Goal: Task Accomplishment & Management: Manage account settings

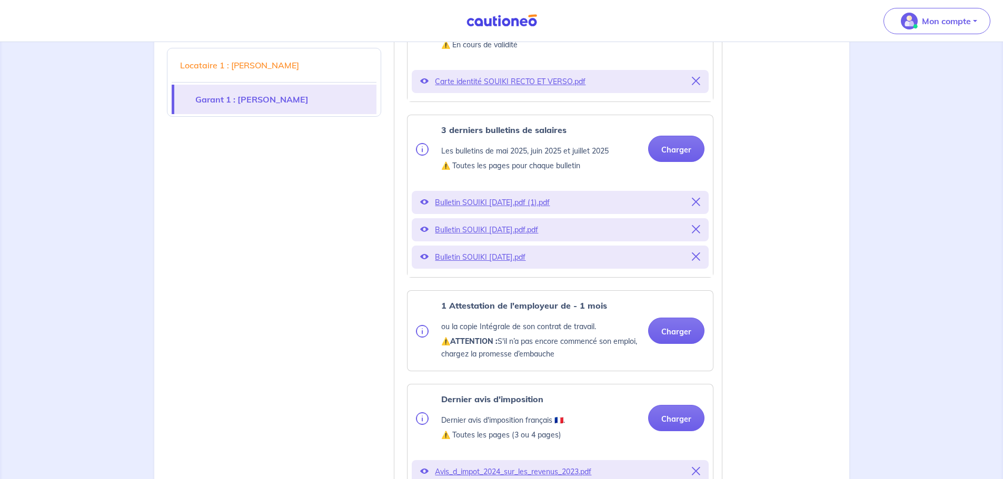
scroll to position [1019, 0]
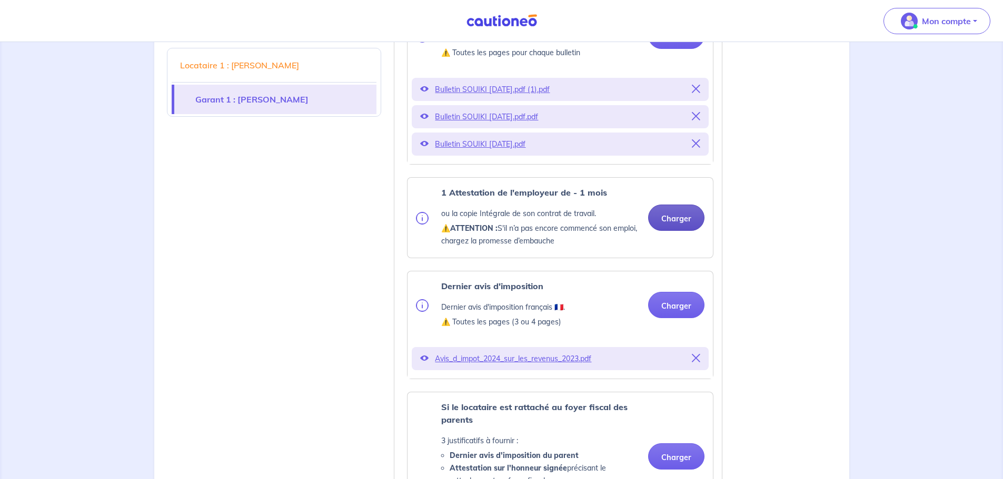
click at [682, 231] on button "Charger" at bounding box center [676, 218] width 56 height 26
click at [689, 231] on button "Charger" at bounding box center [676, 218] width 56 height 26
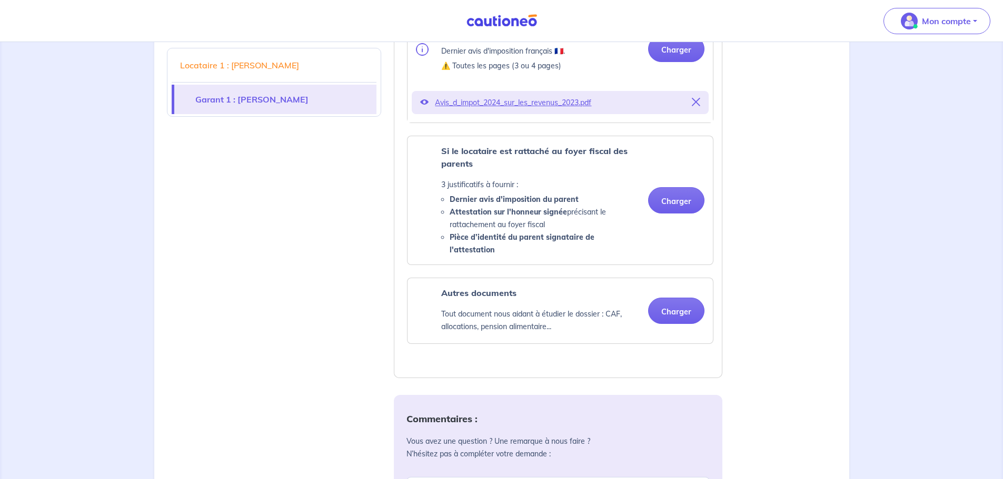
scroll to position [1335, 0]
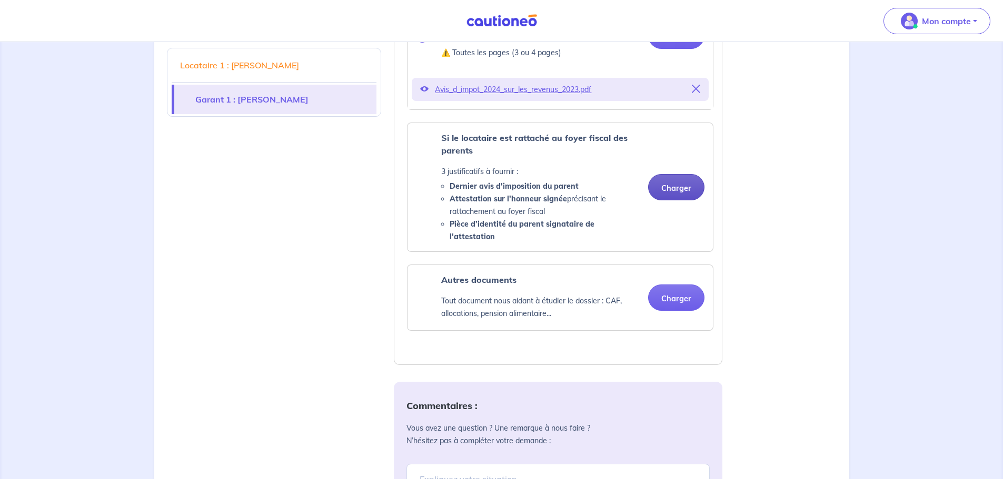
click at [695, 196] on button "Charger" at bounding box center [676, 187] width 56 height 26
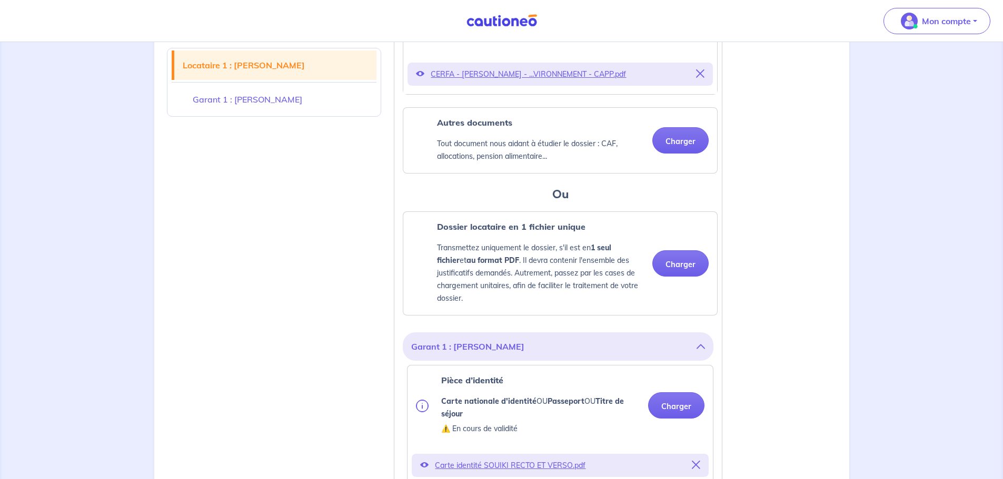
scroll to position [545, 0]
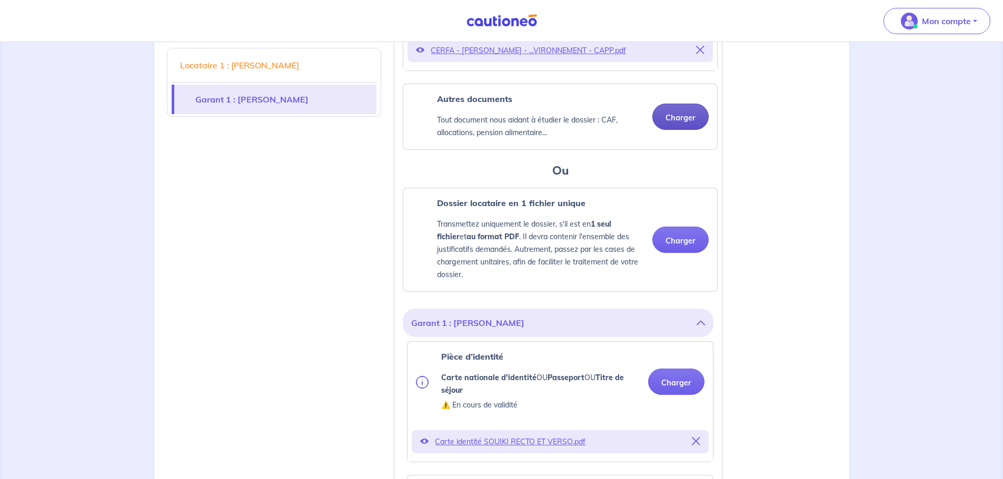
click at [689, 129] on button "Charger" at bounding box center [680, 117] width 56 height 26
click at [682, 130] on button "Charger" at bounding box center [680, 117] width 56 height 26
drag, startPoint x: 221, startPoint y: 176, endPoint x: 246, endPoint y: 176, distance: 24.7
click at [667, 244] on button "Charger" at bounding box center [680, 240] width 56 height 26
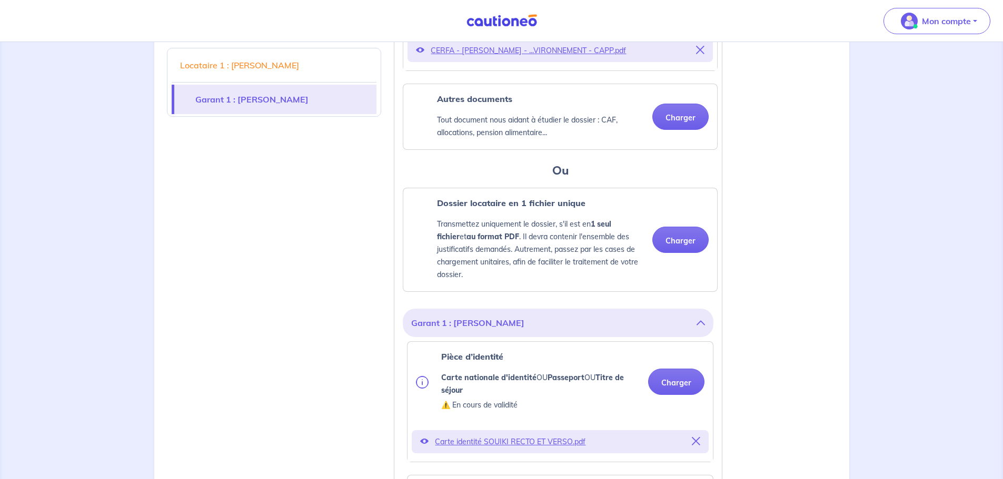
drag, startPoint x: 64, startPoint y: 150, endPoint x: 143, endPoint y: 165, distance: 80.4
click at [677, 130] on button "Charger" at bounding box center [680, 117] width 56 height 26
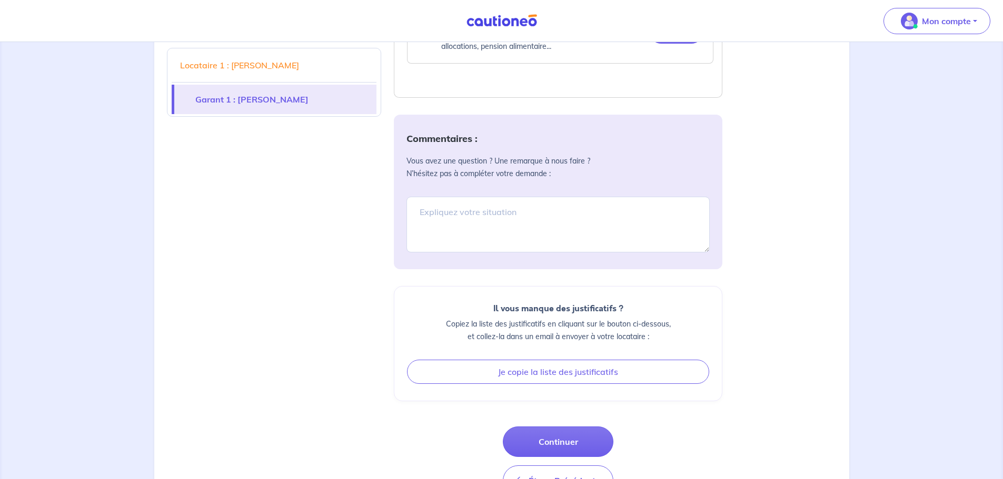
scroll to position [1808, 0]
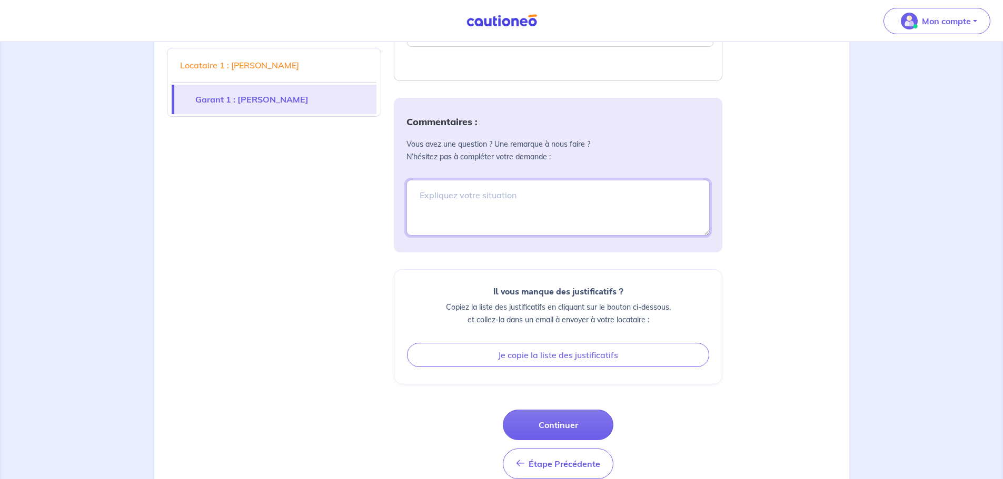
click at [582, 220] on textarea at bounding box center [557, 208] width 303 height 56
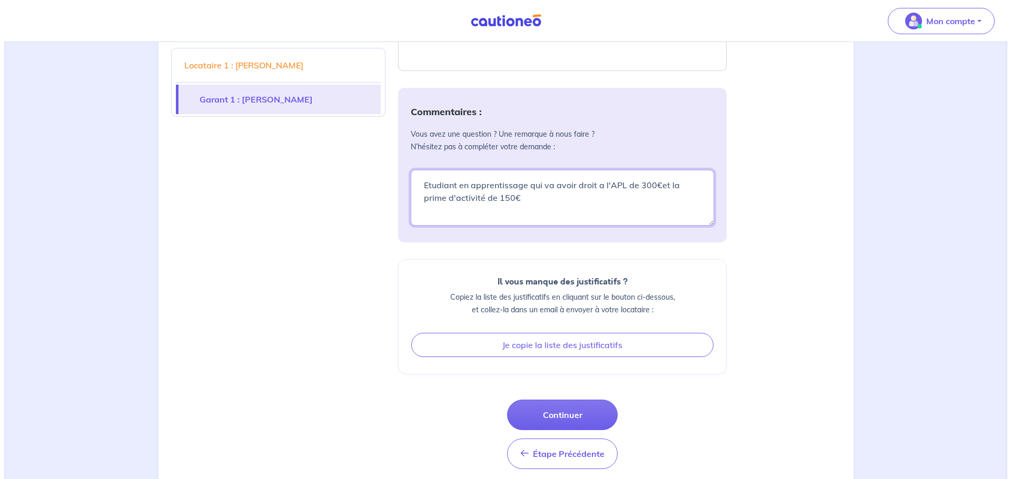
scroll to position [1834, 0]
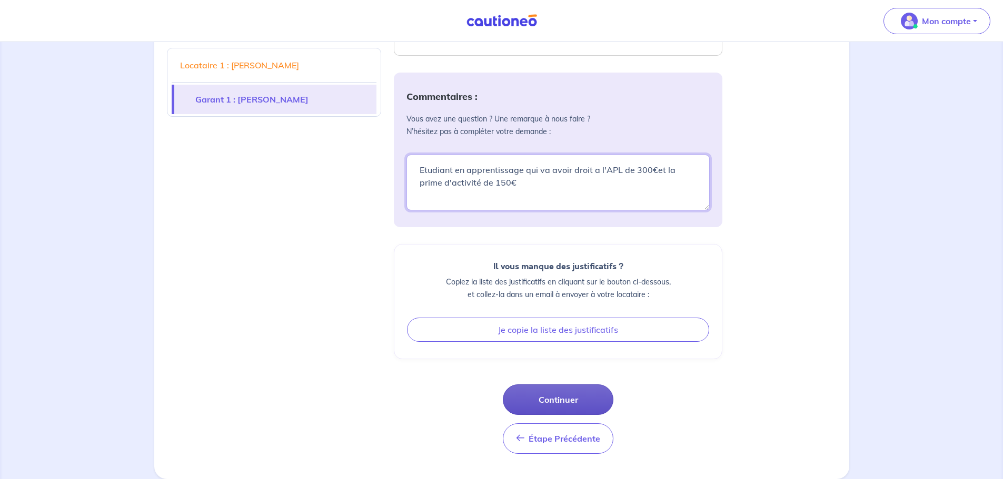
type textarea "Etudiant en apprentissage qui va avoir droit a l'APL de 300€et la prime d'activ…"
click at [564, 413] on button "Continuer" at bounding box center [558, 400] width 111 height 31
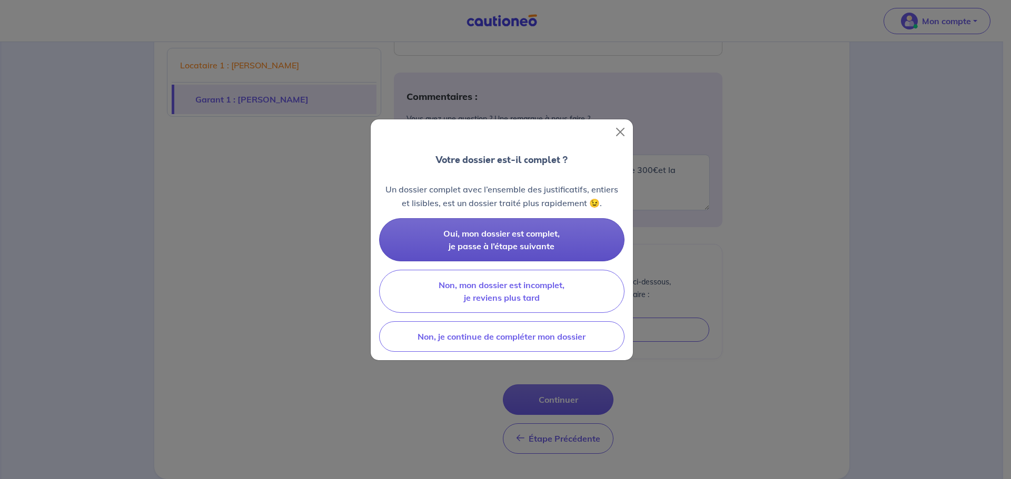
click at [550, 234] on span "Oui, mon dossier est complet, je passe à l’étape suivante" at bounding box center [501, 239] width 116 height 23
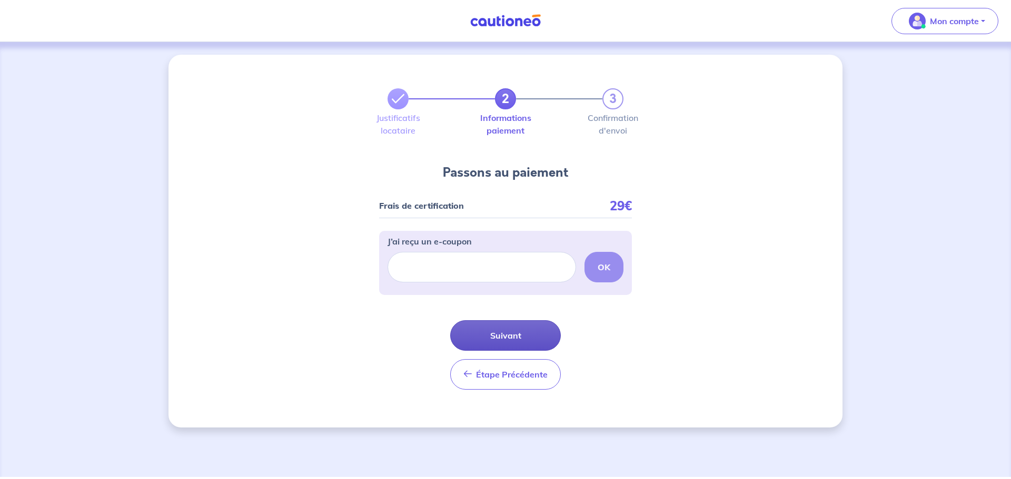
click at [501, 338] on button "Suivant" at bounding box center [505, 336] width 111 height 31
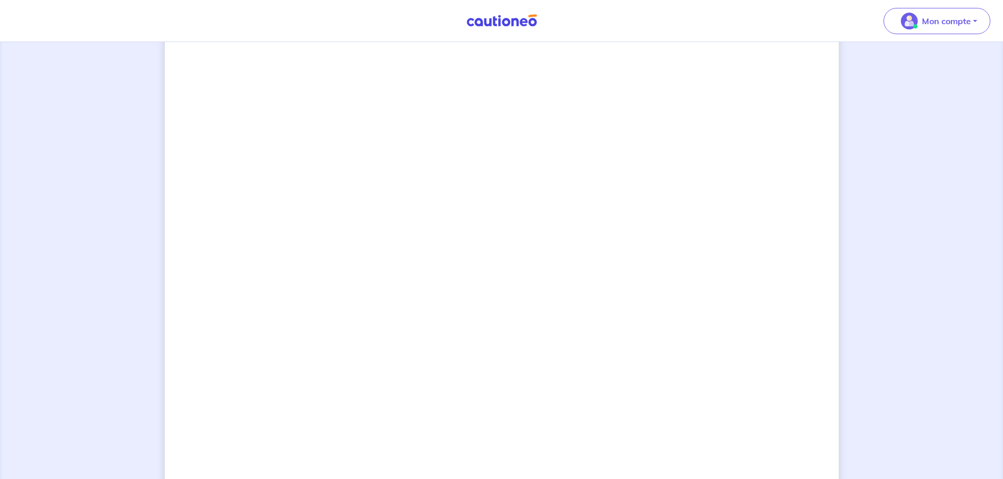
scroll to position [394, 0]
click at [711, 302] on div "2 3 Justificatifs locataire Informations paiement Confirmation d'envoi Passons …" at bounding box center [502, 153] width 674 height 984
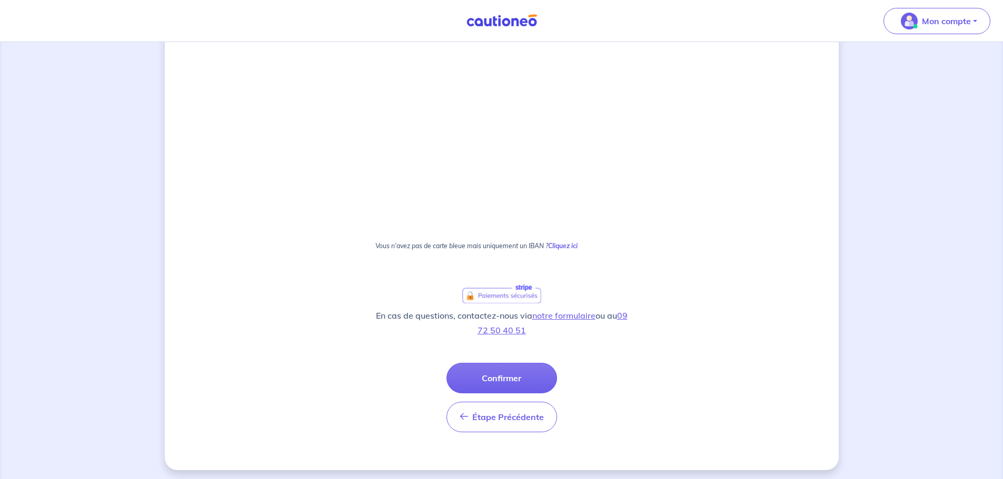
scroll to position [572, 0]
click at [500, 381] on button "Confirmer" at bounding box center [501, 374] width 111 height 31
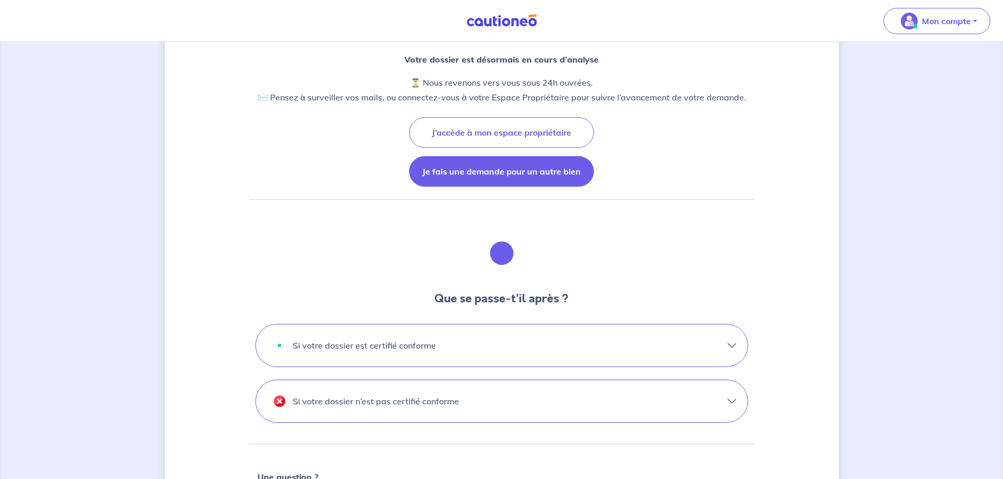
scroll to position [105, 0]
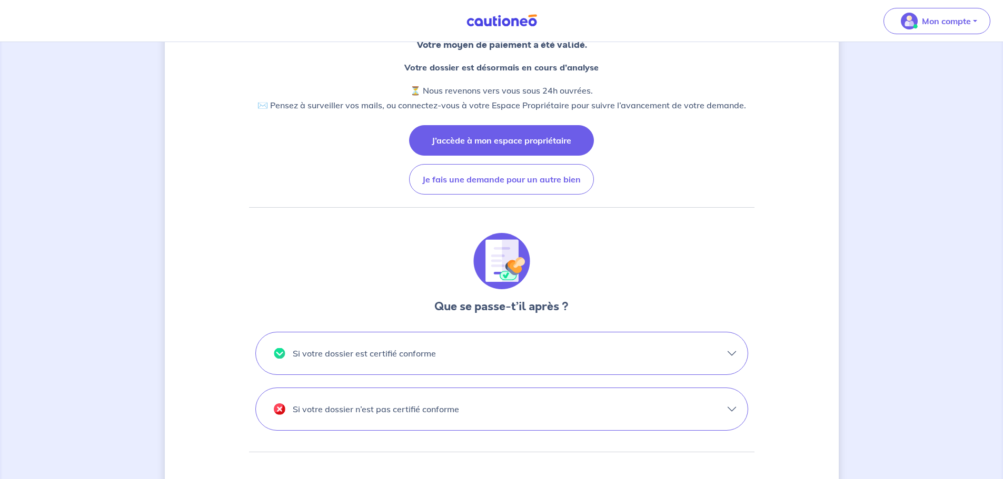
click at [541, 148] on button "J’accède à mon espace propriétaire" at bounding box center [501, 140] width 185 height 31
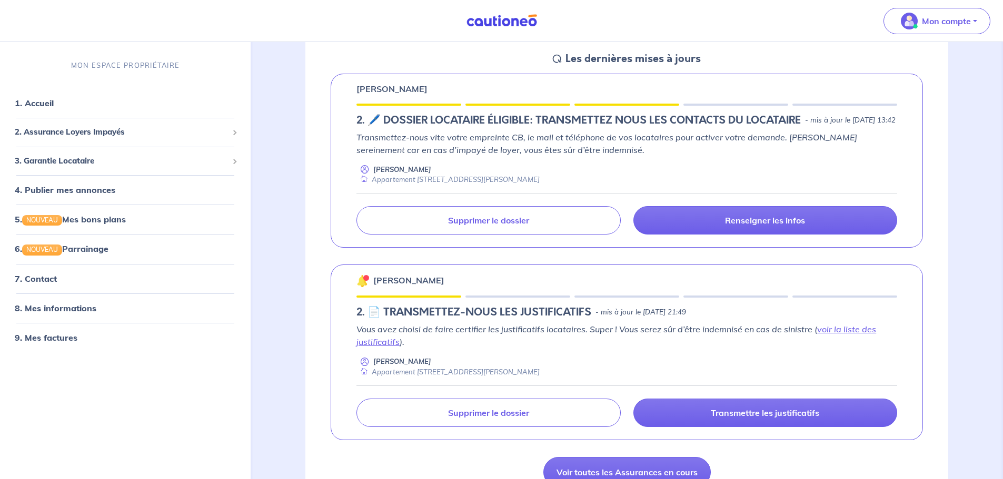
scroll to position [211, 0]
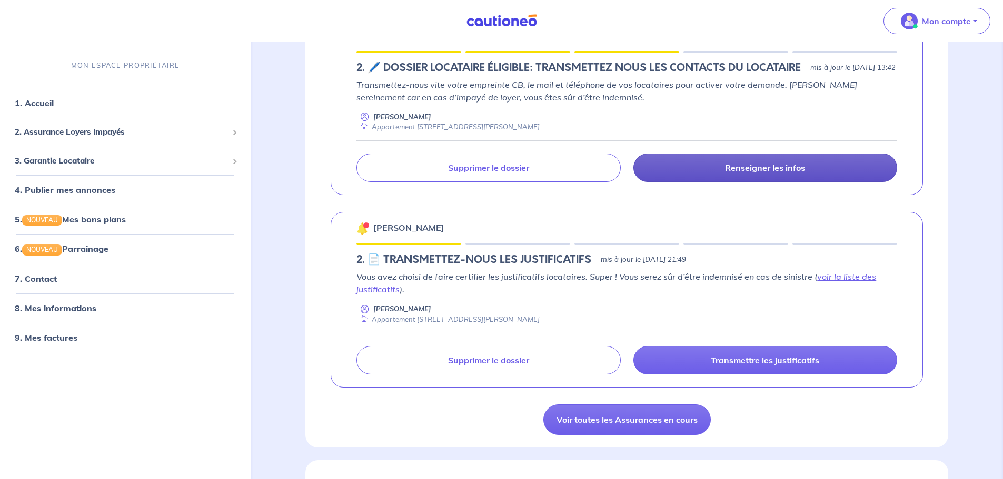
click at [689, 175] on link "Renseigner les infos" at bounding box center [765, 168] width 264 height 28
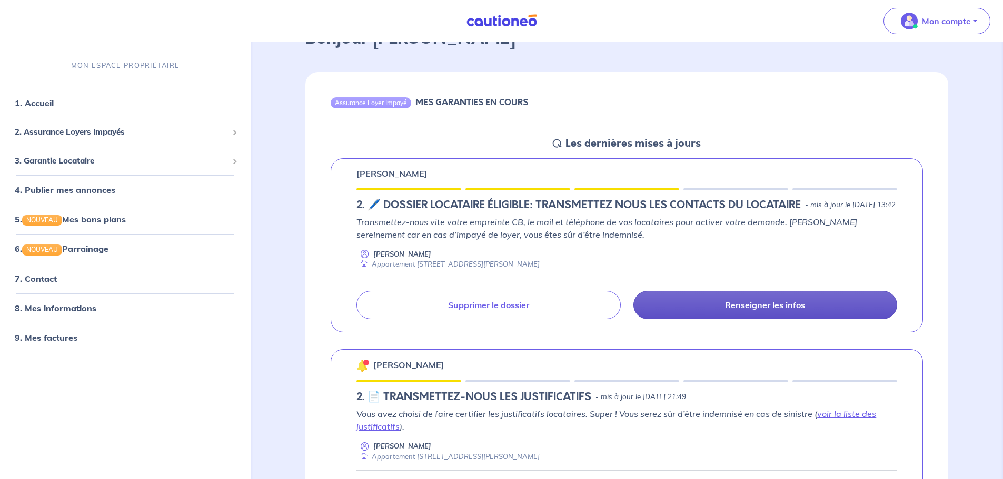
select select "FR"
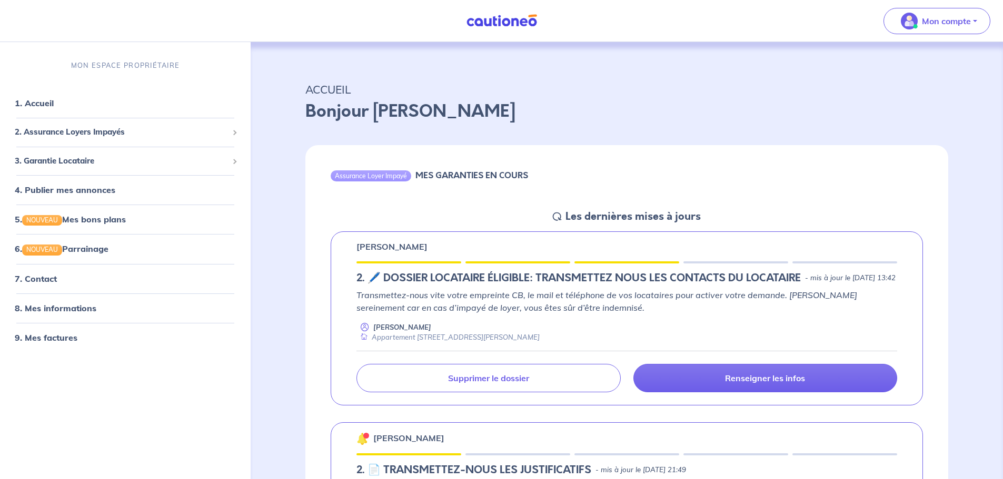
click at [455, 178] on h6 "MES GARANTIES EN COURS" at bounding box center [471, 176] width 113 height 10
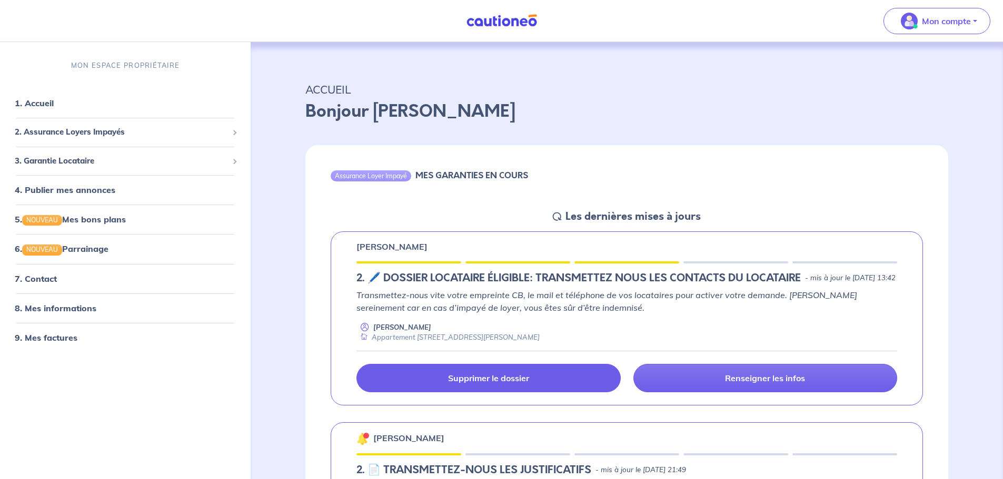
scroll to position [105, 0]
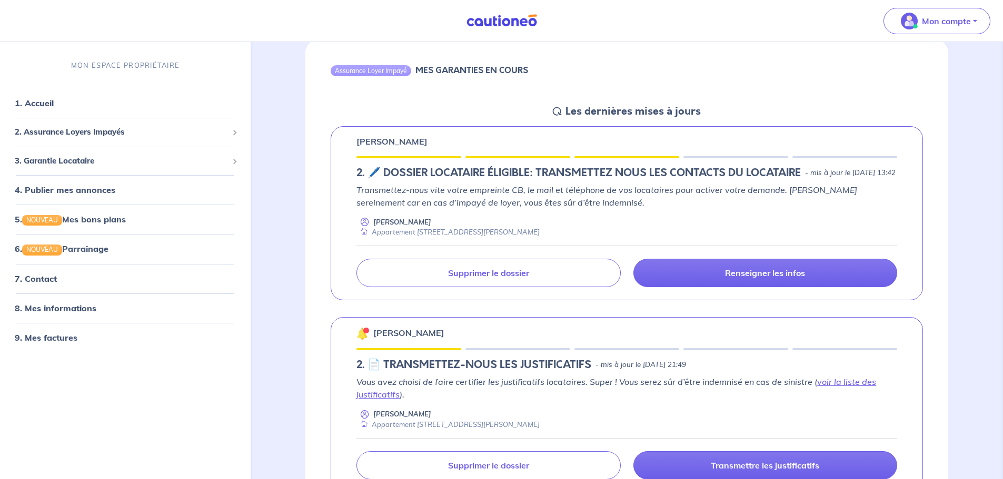
click at [467, 209] on p "Transmettez-nous vite votre empreinte CB, le mail et téléphone de vos locataire…" at bounding box center [626, 196] width 541 height 25
click at [467, 205] on p "Transmettez-nous vite votre empreinte CB, le mail et téléphone de vos locataire…" at bounding box center [626, 196] width 541 height 25
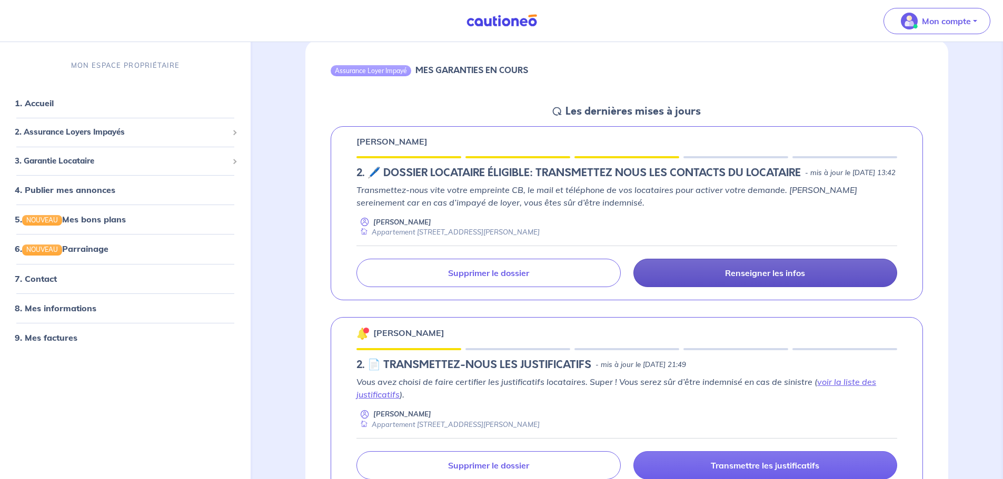
click at [738, 278] on p "Renseigner les infos" at bounding box center [765, 273] width 80 height 11
select select "FR"
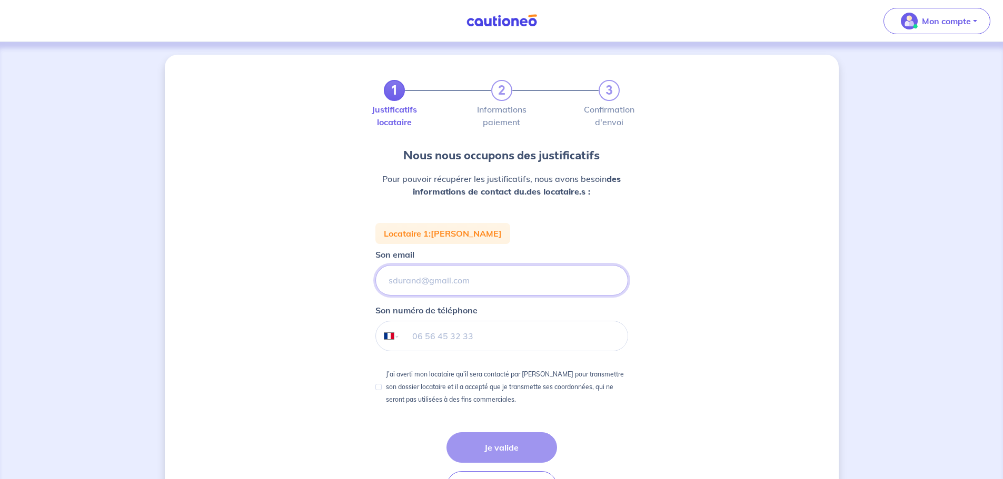
click at [507, 276] on input "Son email" at bounding box center [501, 280] width 253 height 31
click at [941, 18] on p "Mon compte" at bounding box center [946, 21] width 49 height 13
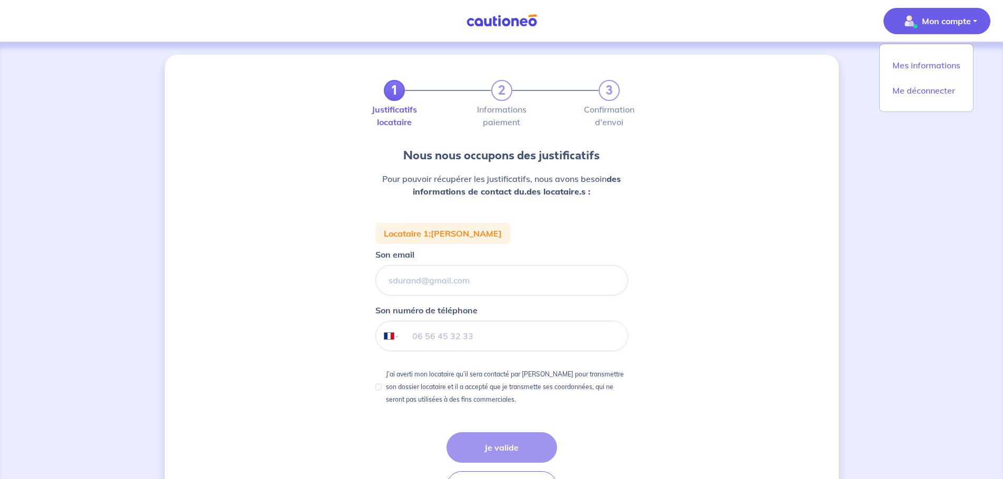
drag, startPoint x: 545, startPoint y: 74, endPoint x: 432, endPoint y: 83, distance: 113.5
click at [544, 75] on div "1 2 3 Justificatifs locataire Informations paiement Confirmation d'envoi Nous n…" at bounding box center [502, 297] width 674 height 485
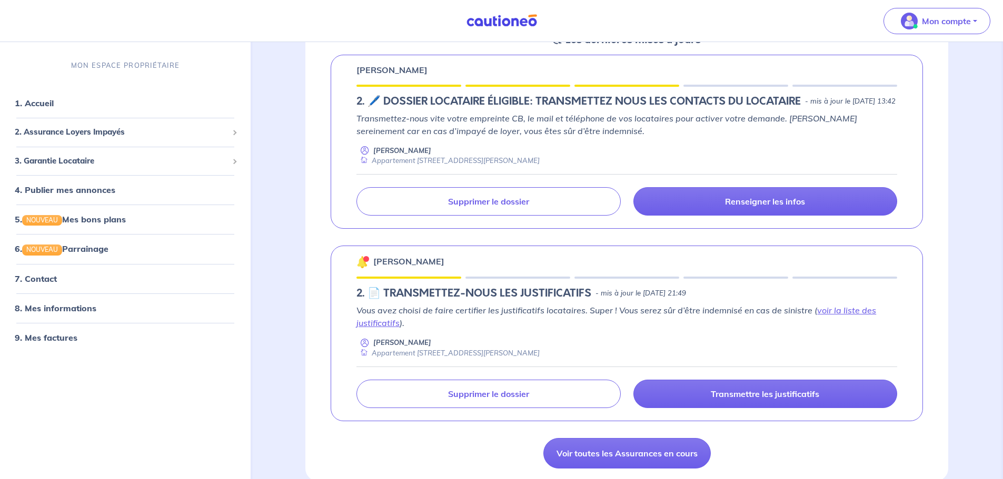
scroll to position [211, 0]
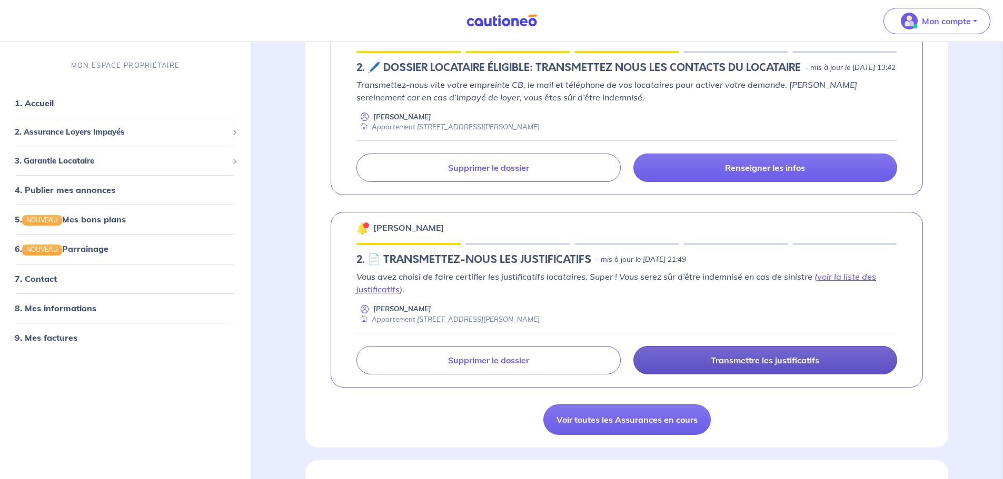
click at [694, 367] on link "Transmettre les justificatifs" at bounding box center [765, 360] width 264 height 28
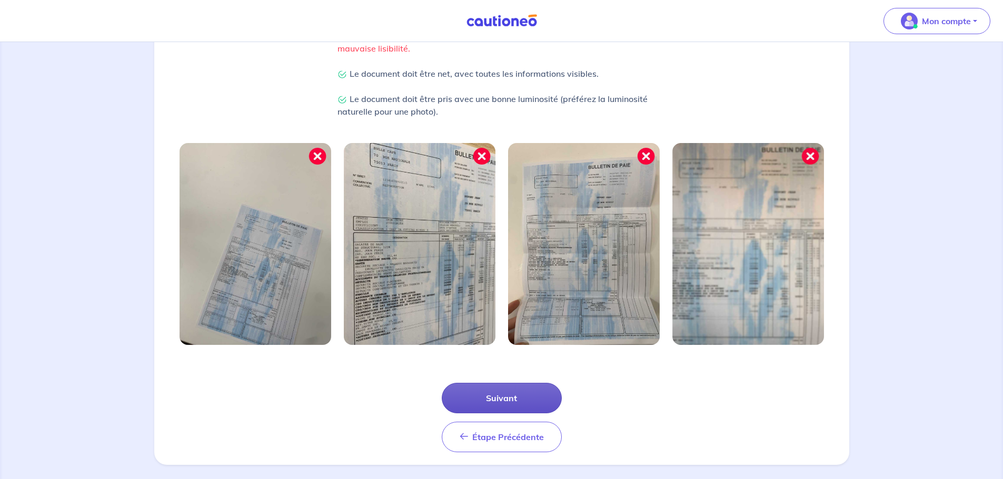
click at [491, 401] on button "Suivant" at bounding box center [502, 398] width 120 height 31
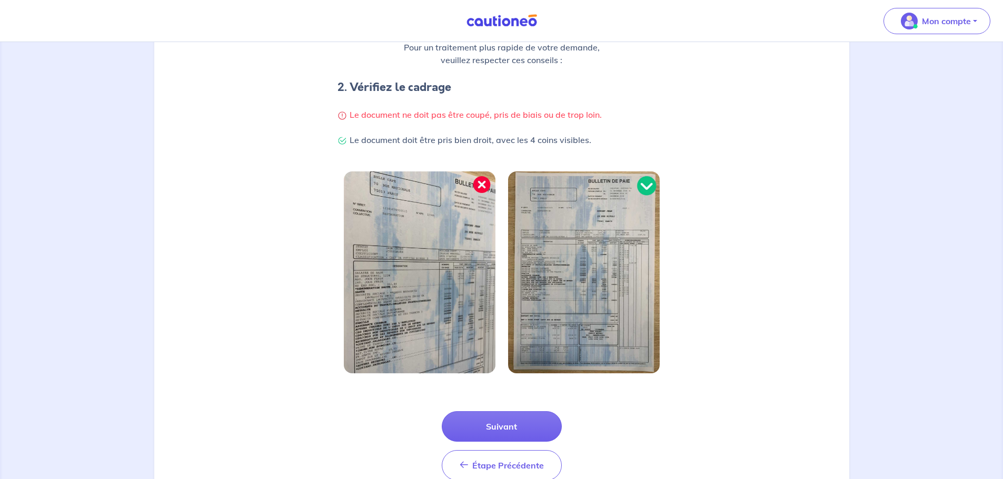
scroll to position [211, 0]
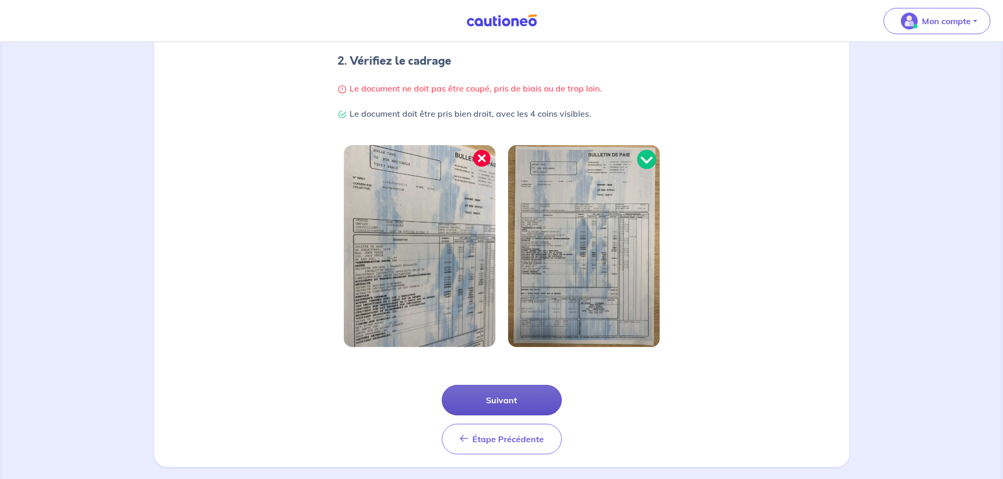
click at [498, 402] on button "Suivant" at bounding box center [502, 400] width 120 height 31
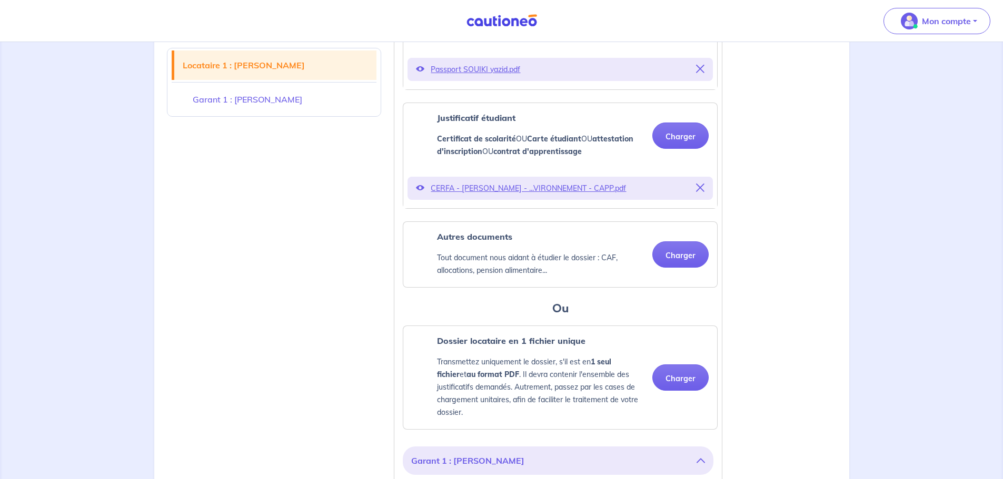
scroll to position [474, 0]
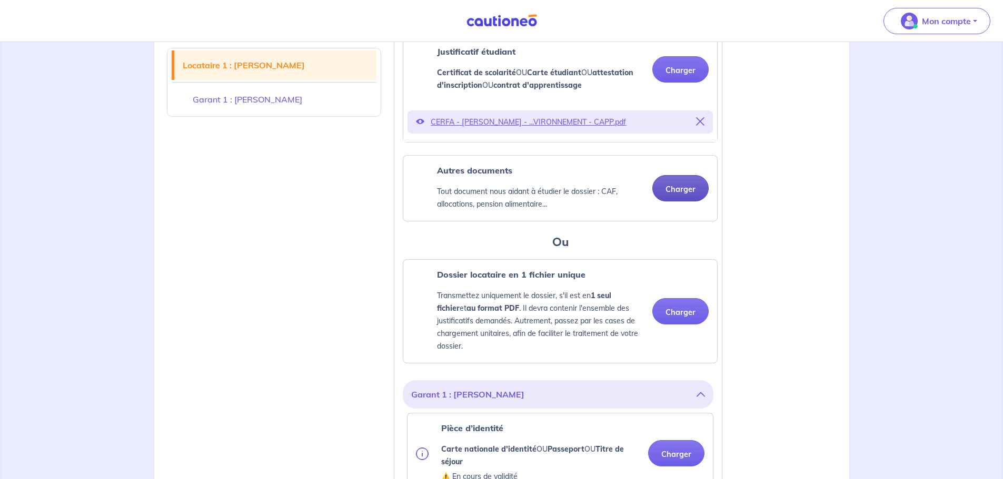
click at [691, 198] on button "Charger" at bounding box center [680, 188] width 56 height 26
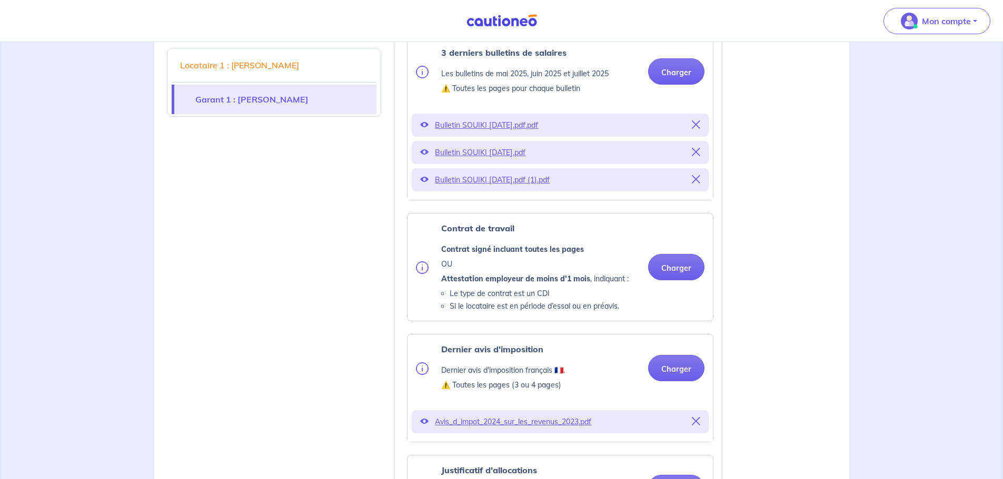
scroll to position [1105, 0]
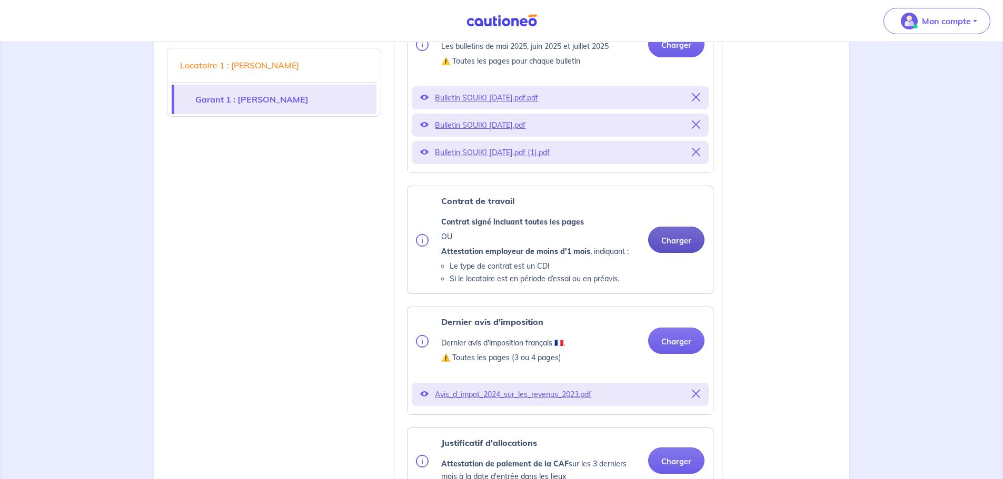
click at [681, 246] on button "Charger" at bounding box center [676, 240] width 56 height 26
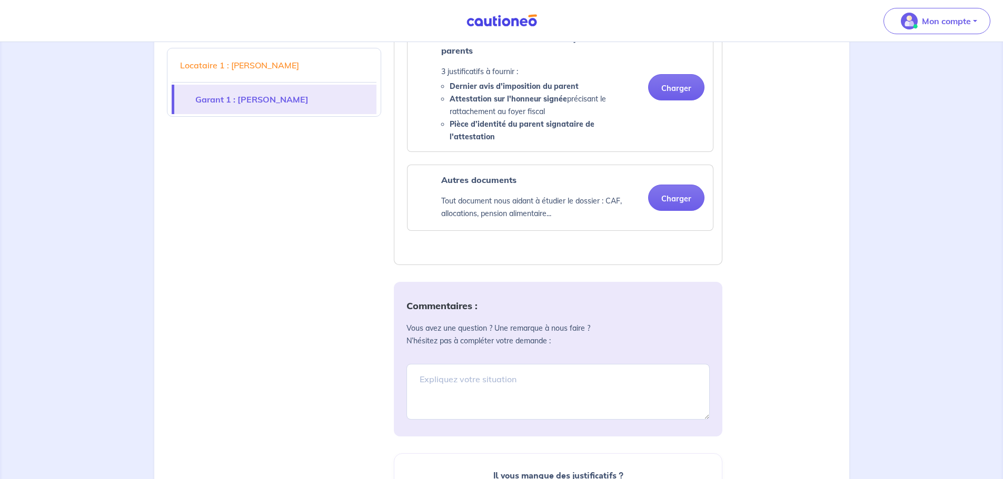
scroll to position [1684, 0]
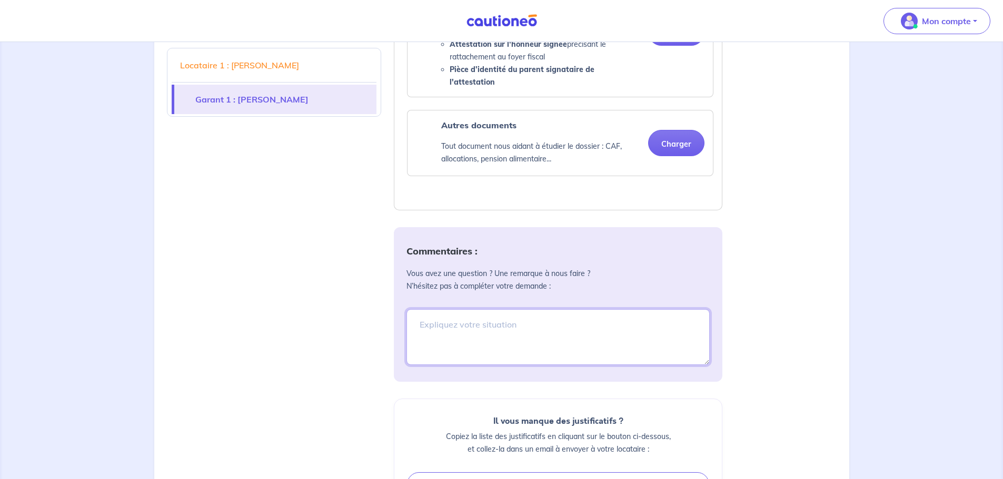
click at [480, 326] on textarea at bounding box center [557, 337] width 303 height 56
drag, startPoint x: 567, startPoint y: 327, endPoint x: 599, endPoint y: 325, distance: 32.1
click at [569, 327] on textarea "Locataire" at bounding box center [557, 337] width 303 height 56
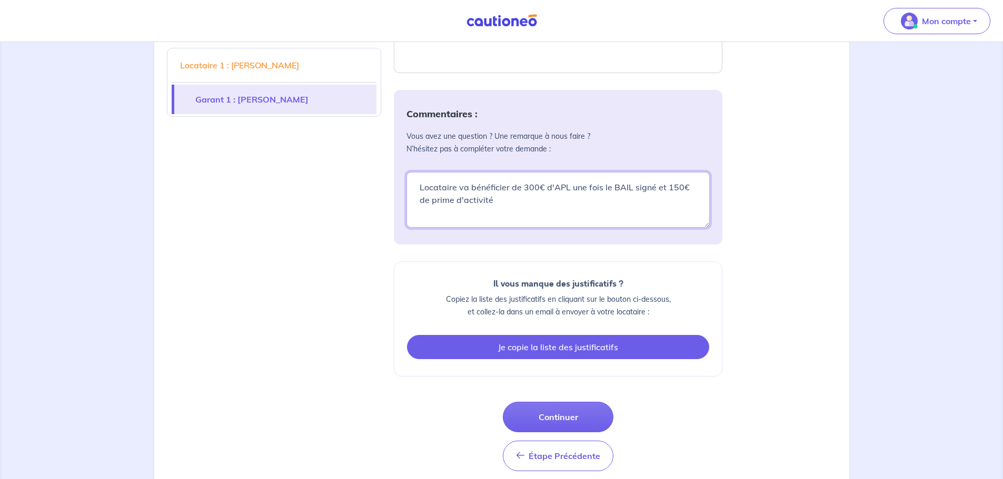
scroll to position [1839, 0]
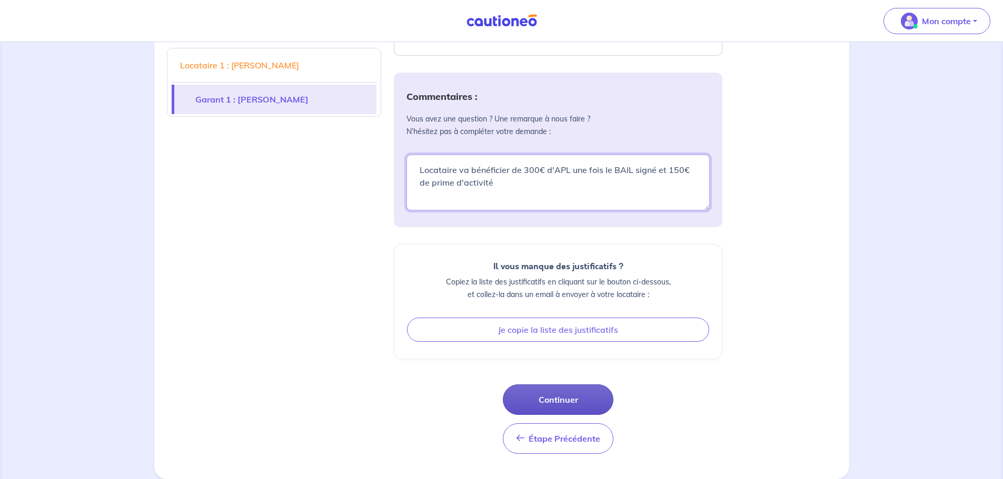
type textarea "Locataire va bénéficier de 300€ d'APL une fois le BAIL signé et 150€ de prime d…"
click at [565, 394] on button "Continuer" at bounding box center [558, 400] width 111 height 31
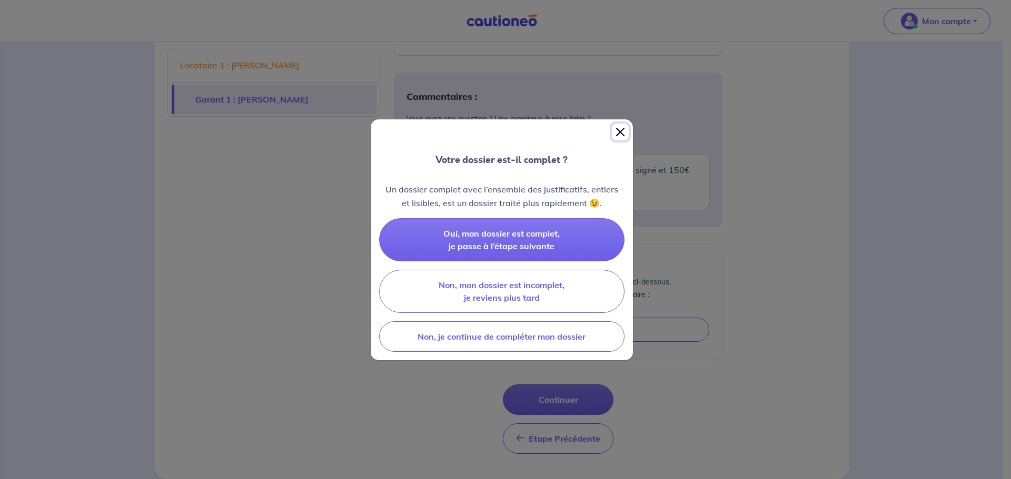
click at [625, 134] on button "Close" at bounding box center [620, 132] width 17 height 17
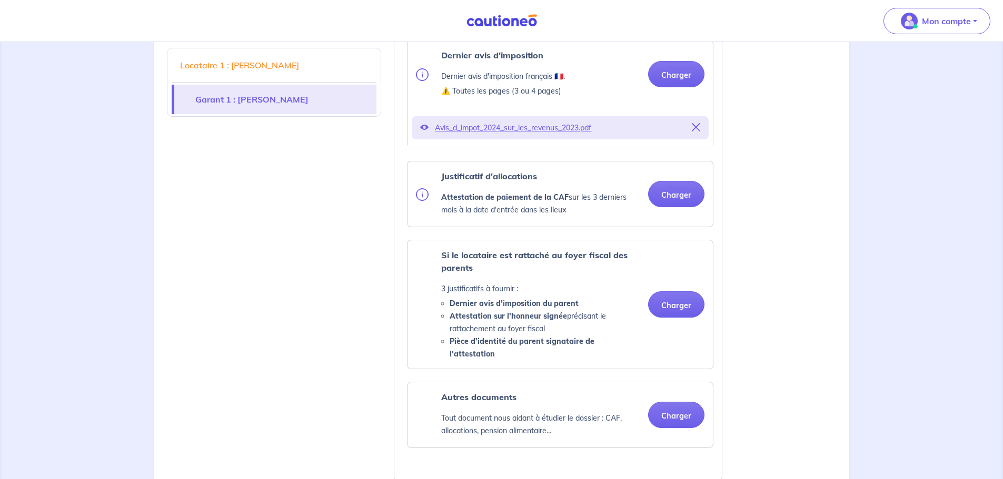
scroll to position [1365, 0]
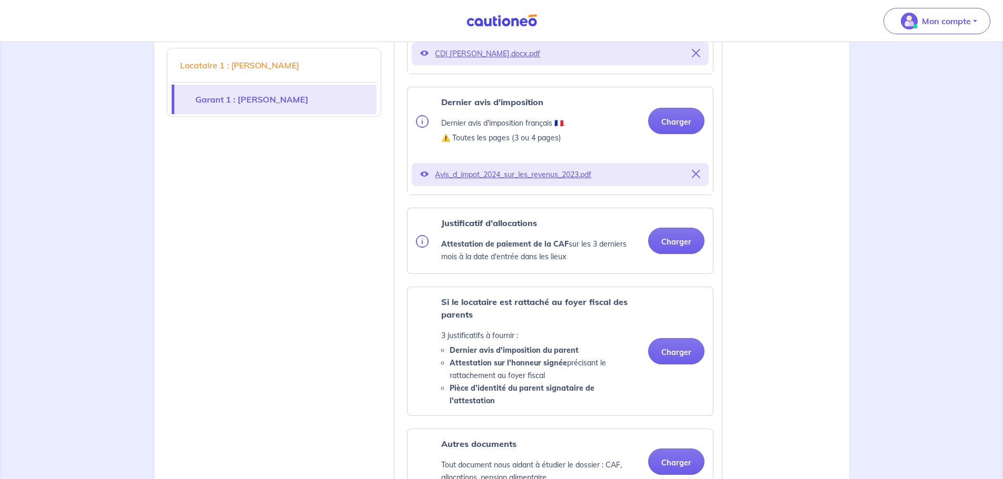
click at [688, 221] on div "Justificatif d'allocations Attestation de paiement de la CAF sur les 3 derniers…" at bounding box center [560, 241] width 306 height 66
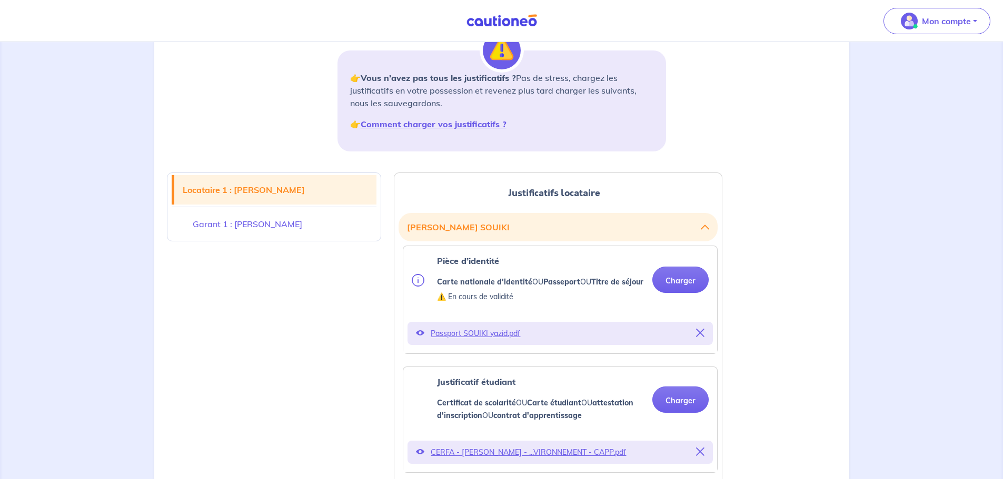
scroll to position [158, 0]
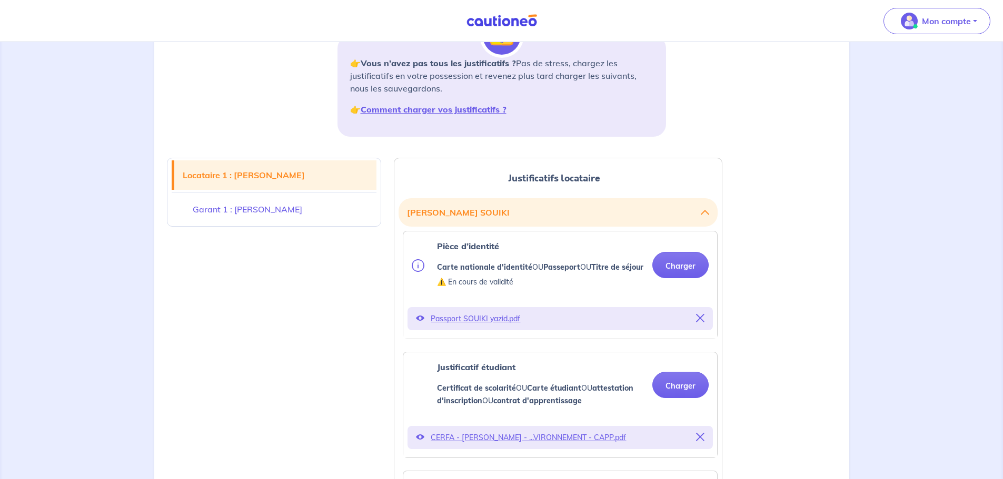
click at [673, 222] on button "Yazid SOUIKI" at bounding box center [558, 213] width 302 height 20
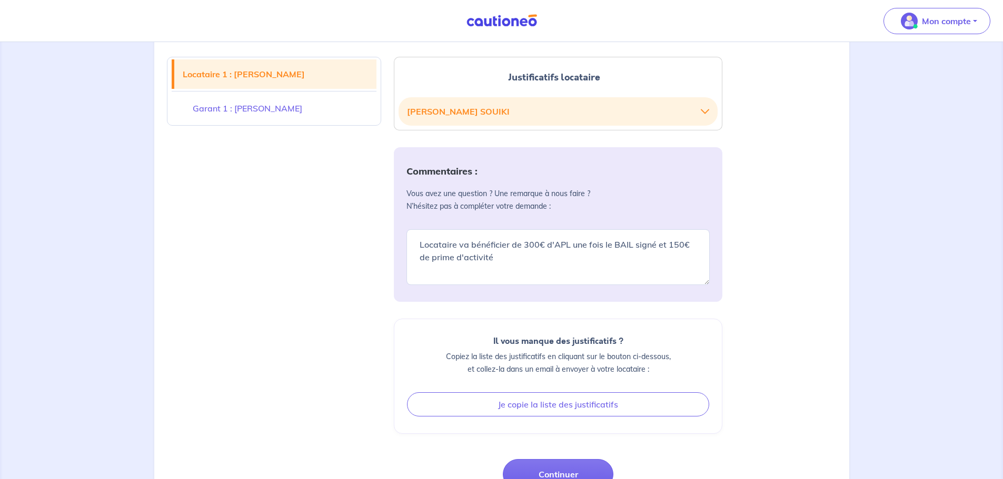
scroll to position [263, 0]
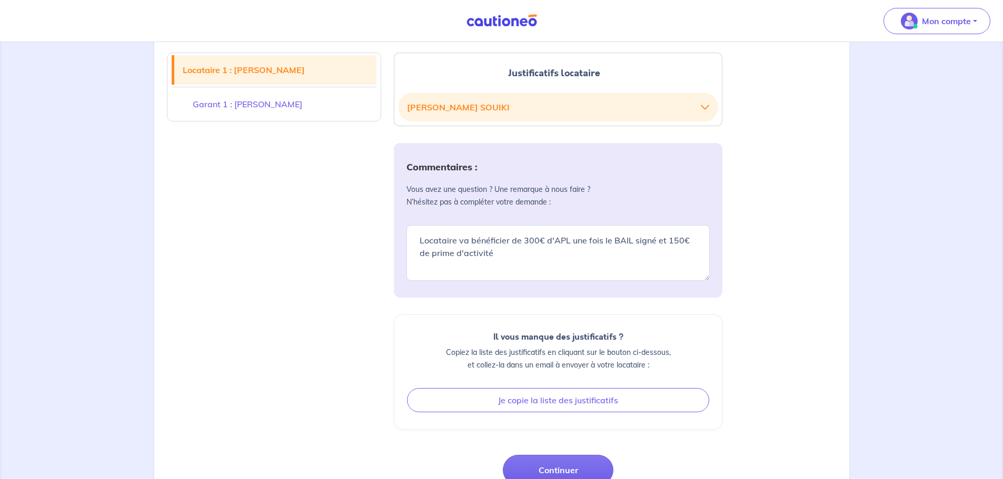
click at [651, 98] on button "Yazid SOUIKI" at bounding box center [558, 107] width 302 height 20
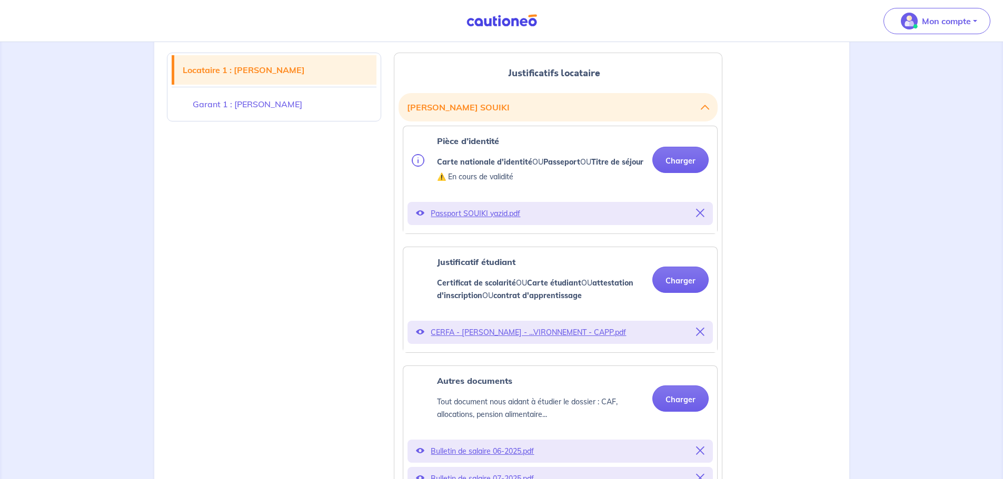
click at [258, 95] on link "Garant 1 : Yazid Mounire" at bounding box center [274, 103] width 205 height 29
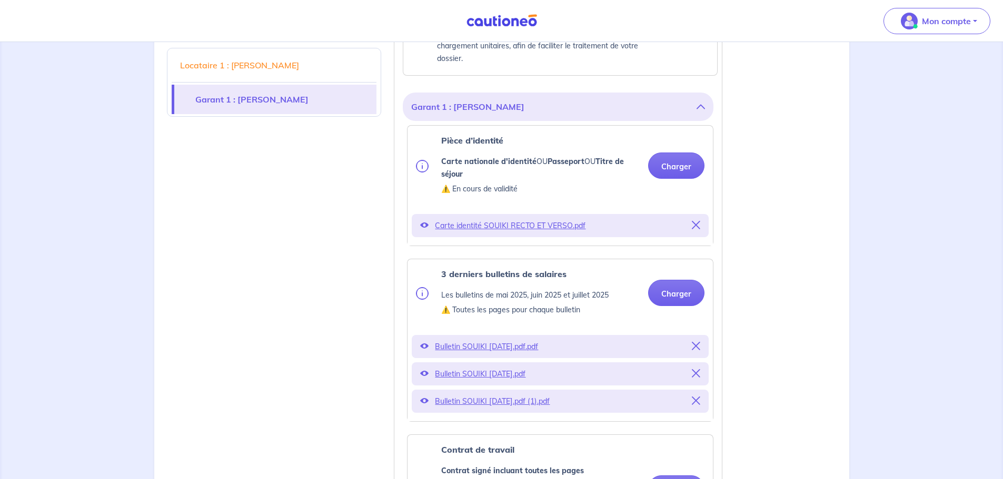
scroll to position [909, 0]
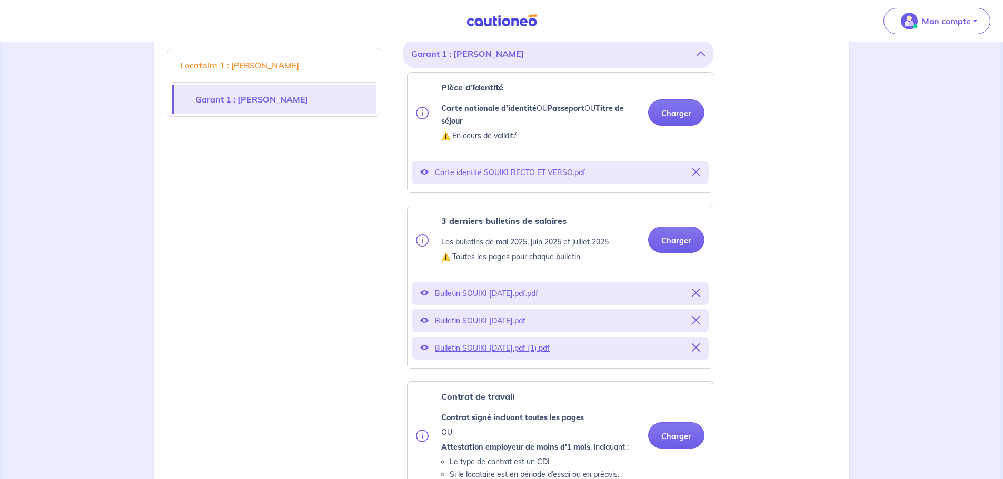
click at [487, 64] on button "Garant 1 : Yazid Mounire" at bounding box center [558, 54] width 294 height 20
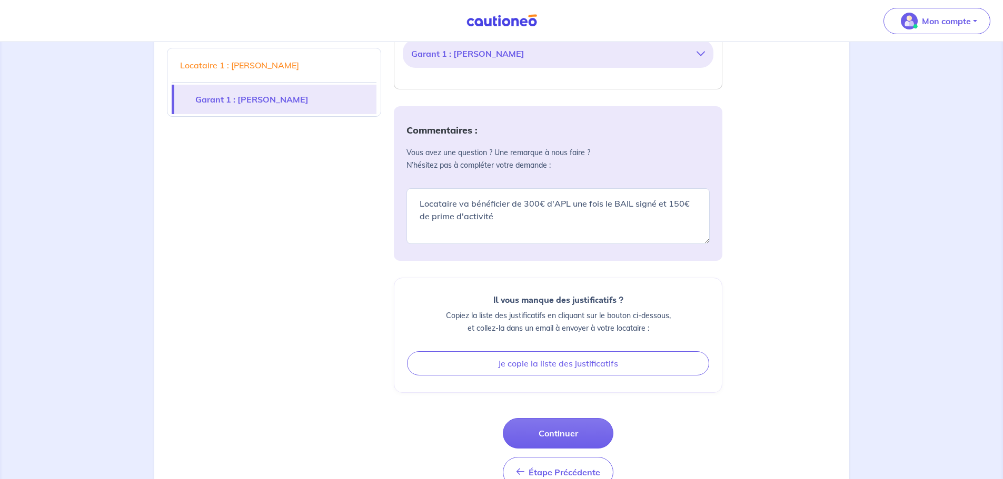
click at [487, 64] on button "Garant 1 : Yazid Mounire" at bounding box center [558, 54] width 294 height 20
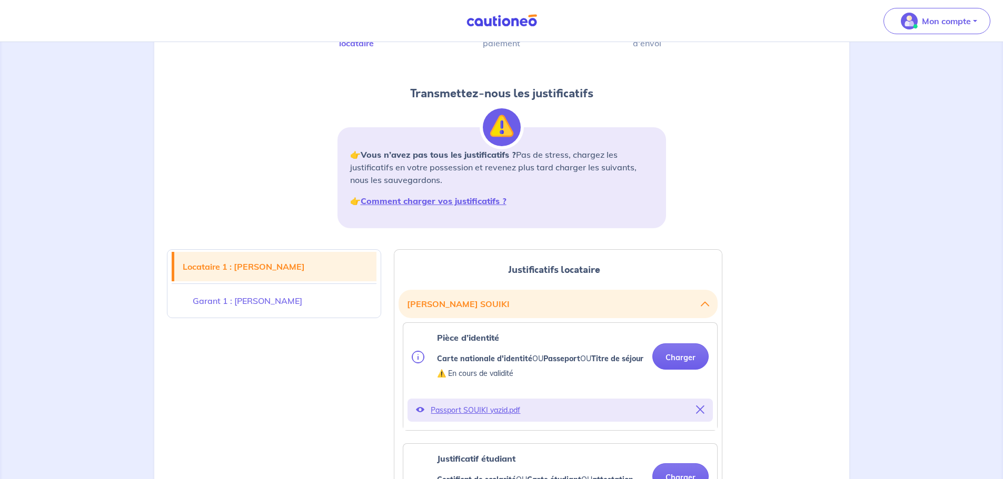
scroll to position [0, 0]
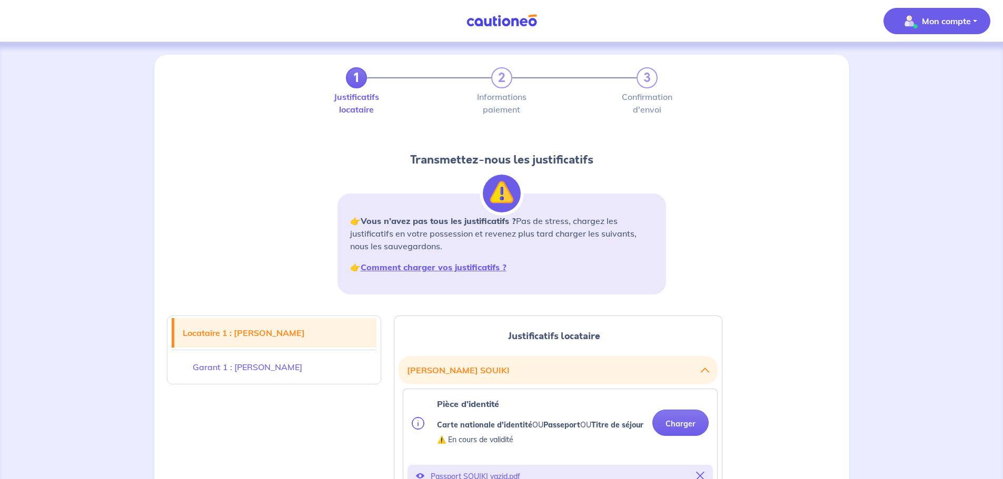
click at [939, 27] on span "Mon compte" at bounding box center [933, 21] width 74 height 17
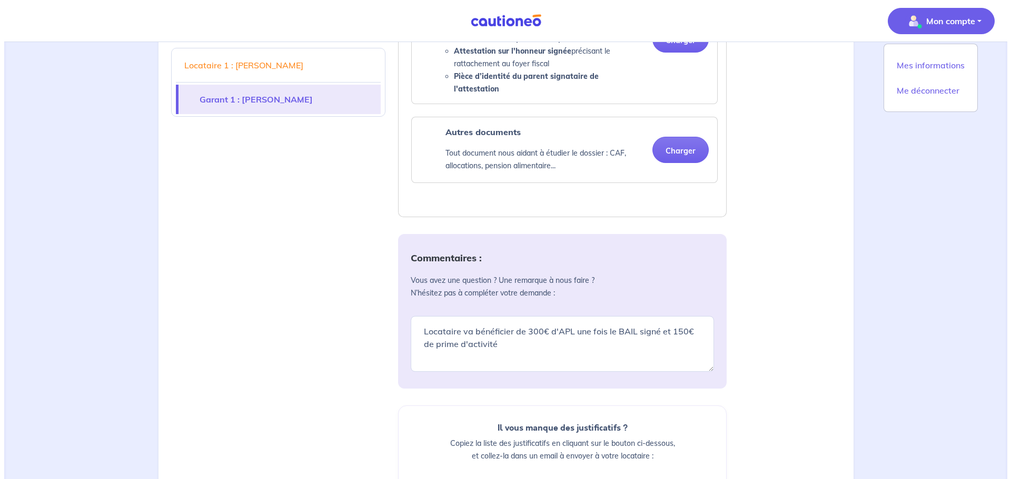
scroll to position [1789, 0]
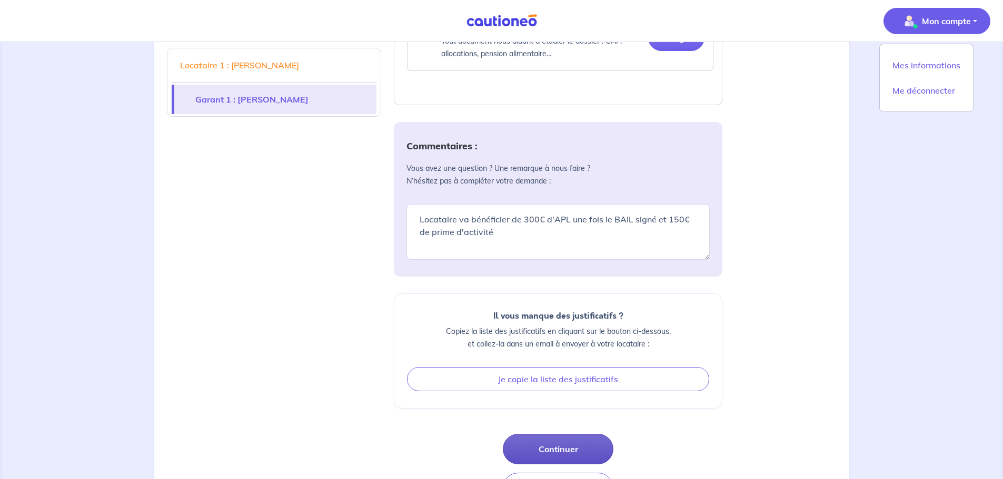
click at [566, 450] on button "Continuer" at bounding box center [558, 449] width 111 height 31
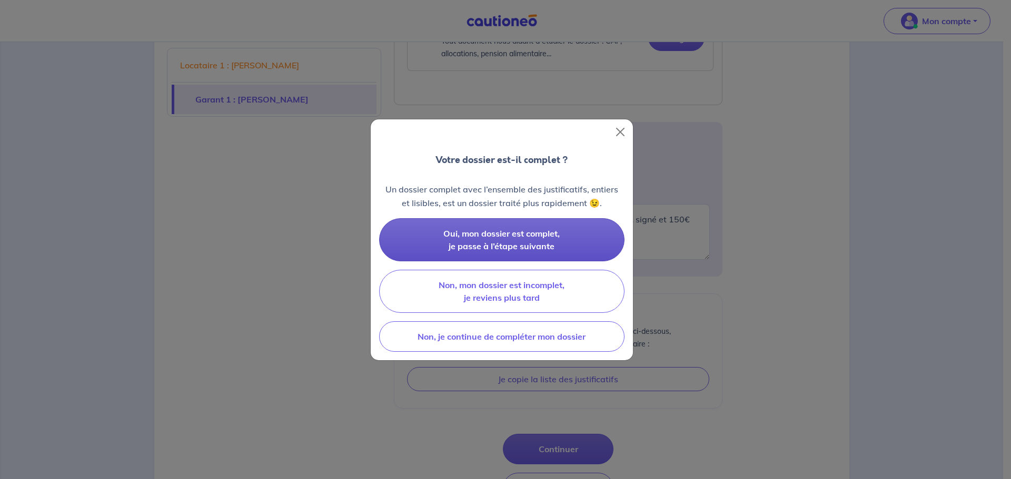
click at [532, 246] on span "Oui, mon dossier est complet, je passe à l’étape suivante" at bounding box center [501, 239] width 116 height 23
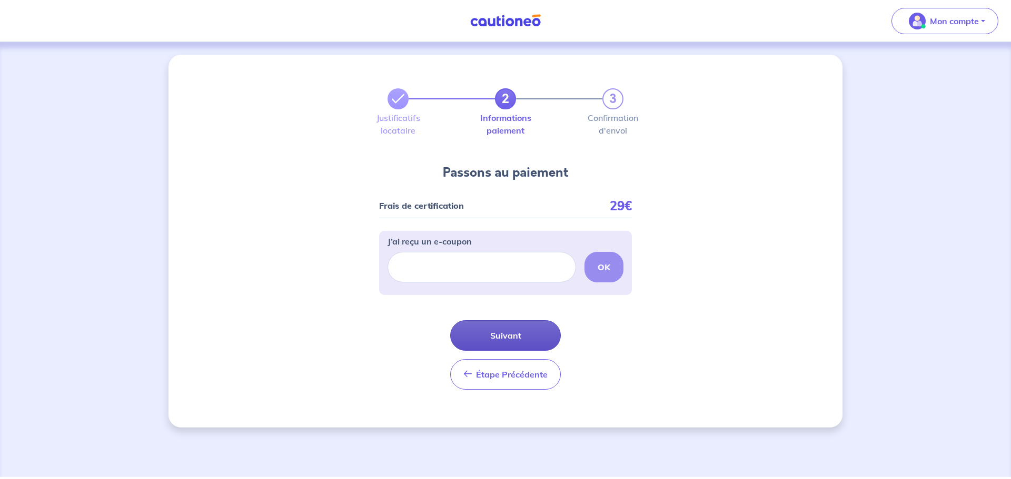
click at [523, 335] on button "Suivant" at bounding box center [505, 336] width 111 height 31
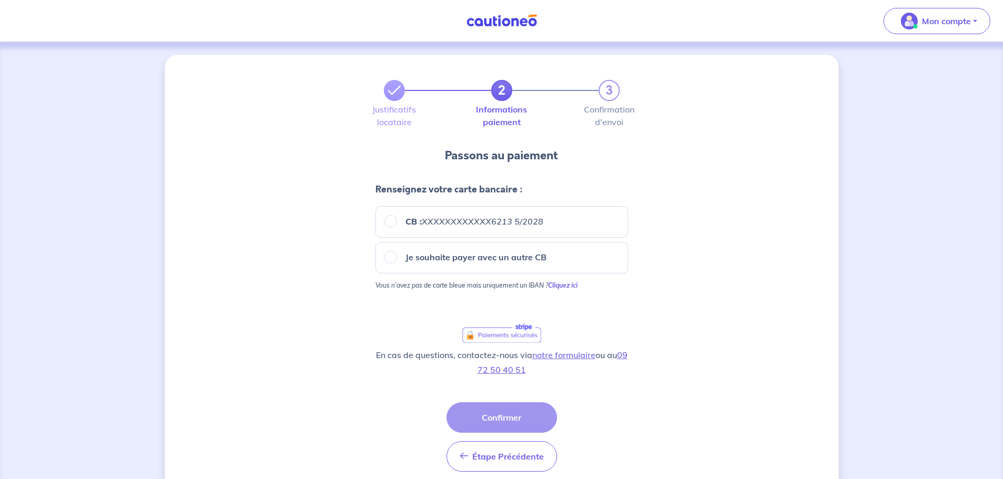
click at [400, 217] on label "CB : XXXXXXXXXXXX6213 5/2028" at bounding box center [470, 221] width 146 height 13
click at [397, 217] on input "CB : XXXXXXXXXXXX6213 5/2028" at bounding box center [390, 221] width 13 height 13
radio input "true"
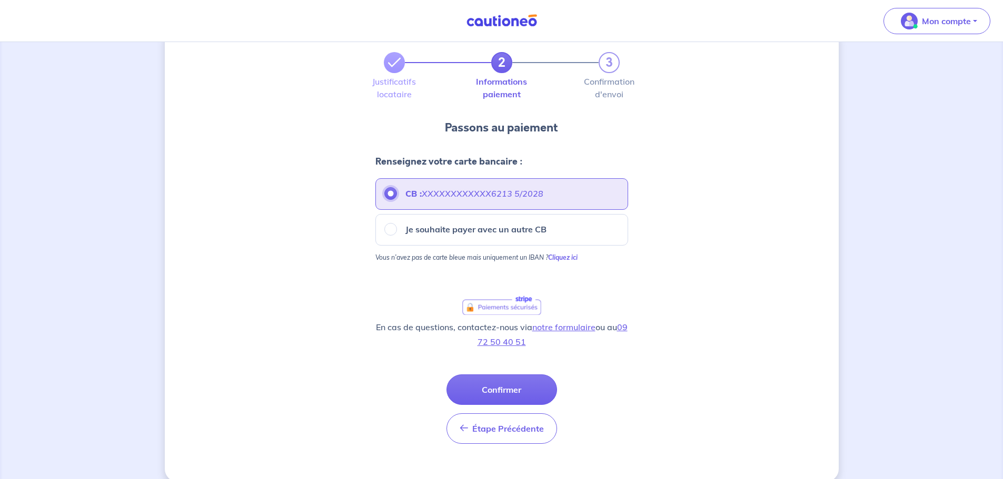
scroll to position [43, 0]
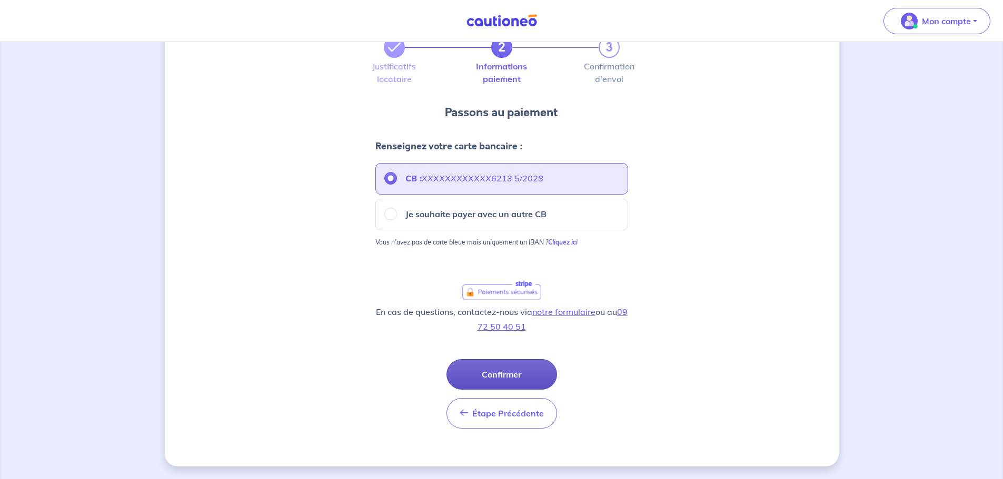
click at [510, 374] on button "Confirmer" at bounding box center [501, 374] width 111 height 31
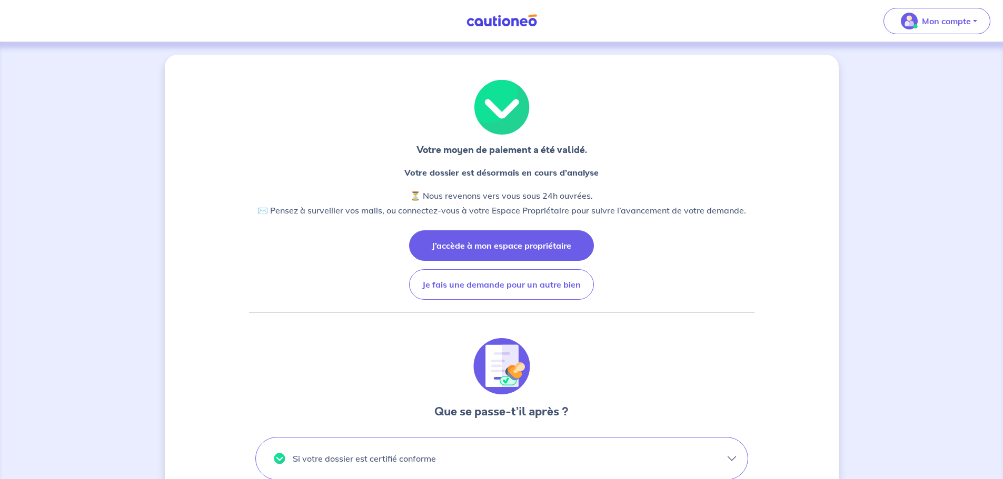
click at [545, 240] on button "J’accède à mon espace propriétaire" at bounding box center [501, 246] width 185 height 31
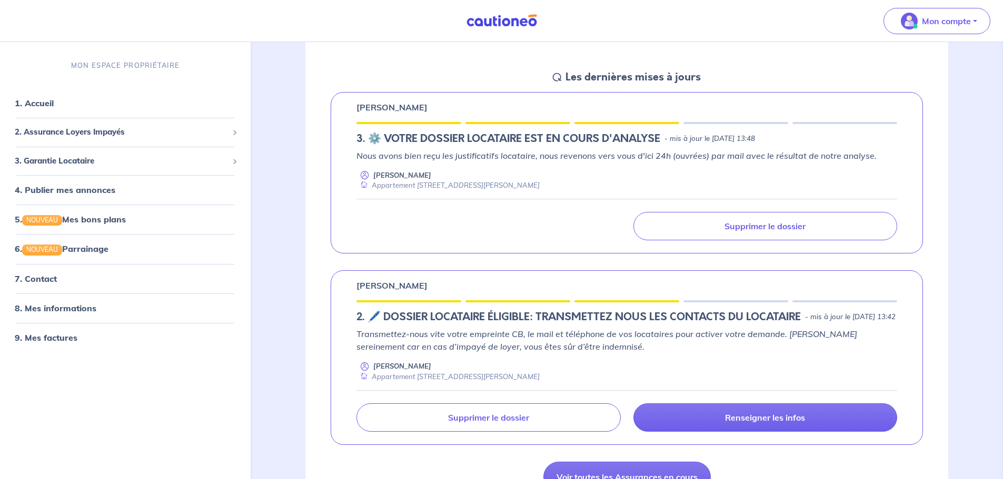
scroll to position [158, 0]
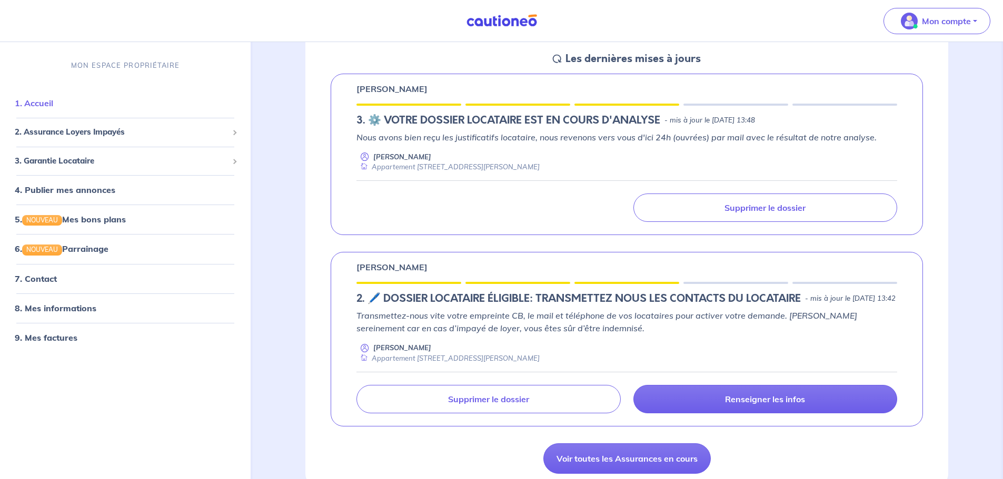
click at [51, 100] on link "1. Accueil" at bounding box center [34, 103] width 38 height 11
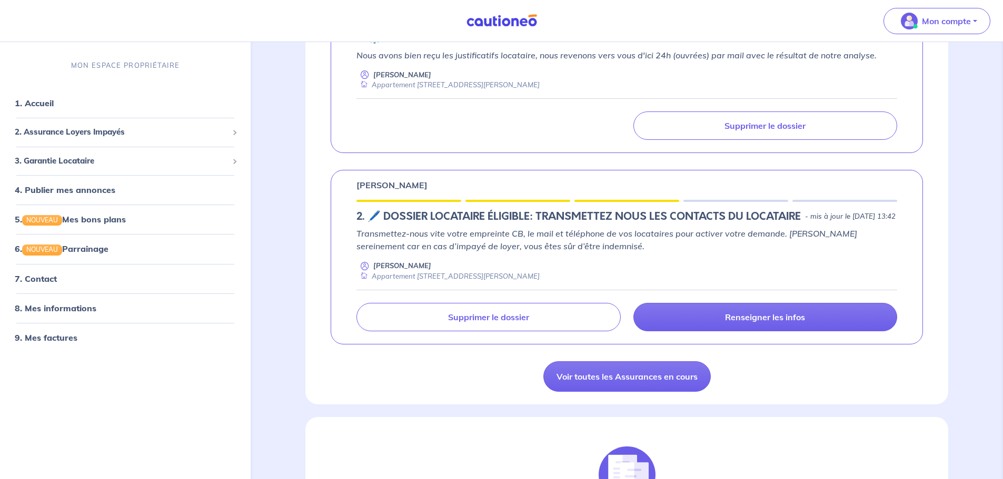
scroll to position [263, 0]
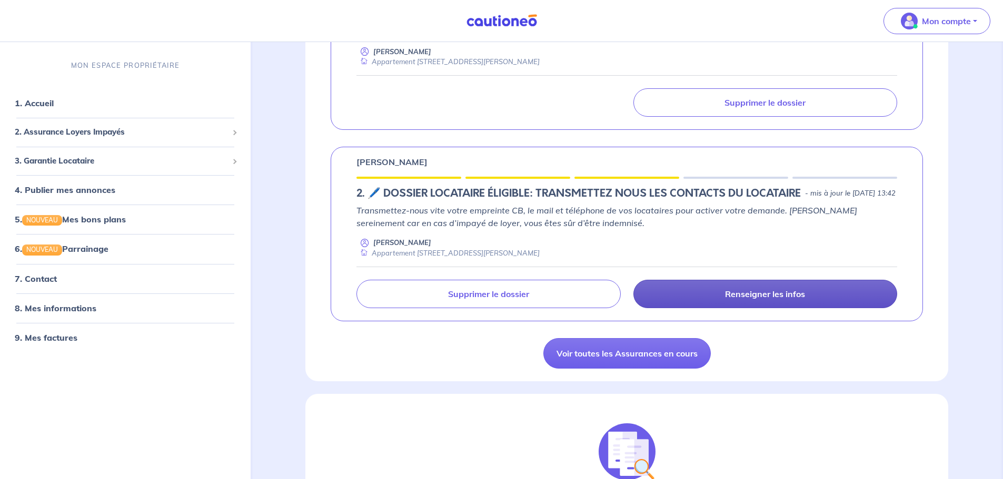
click at [721, 306] on link "Renseigner les infos" at bounding box center [765, 294] width 264 height 28
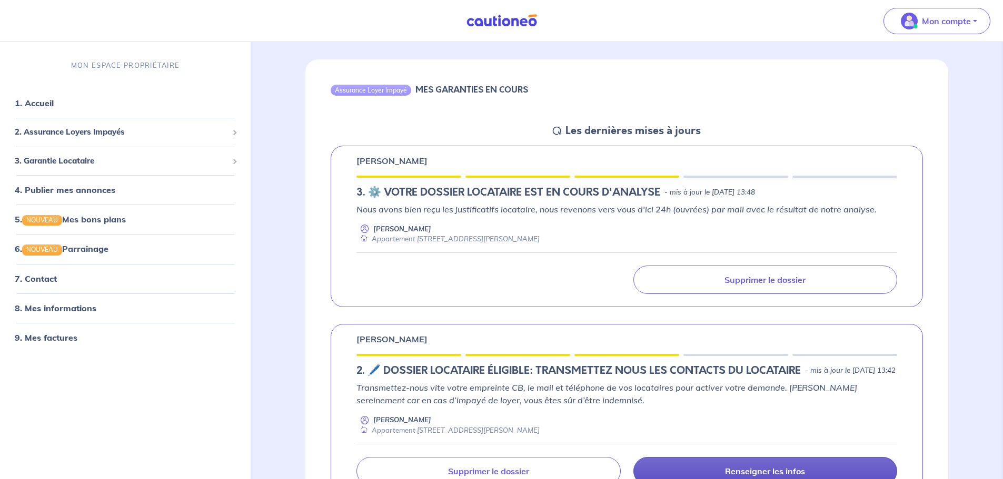
select select "FR"
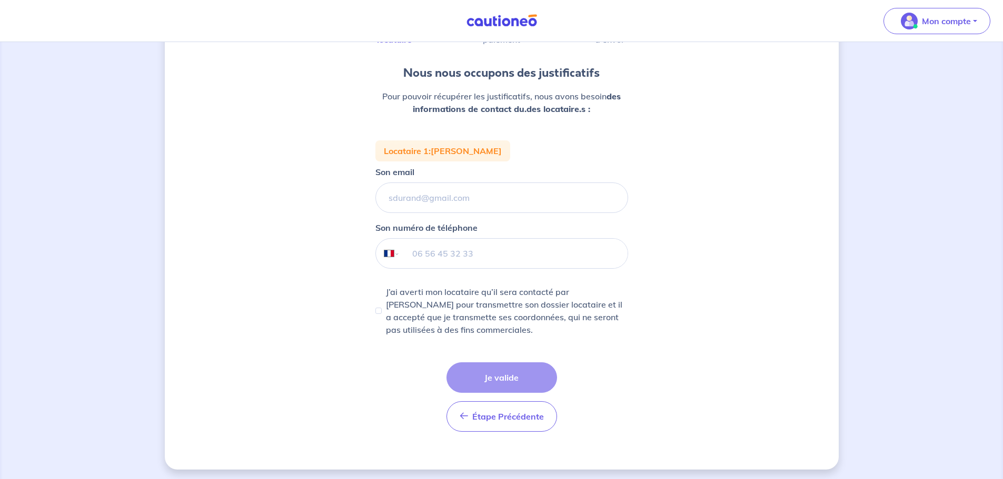
scroll to position [86, 0]
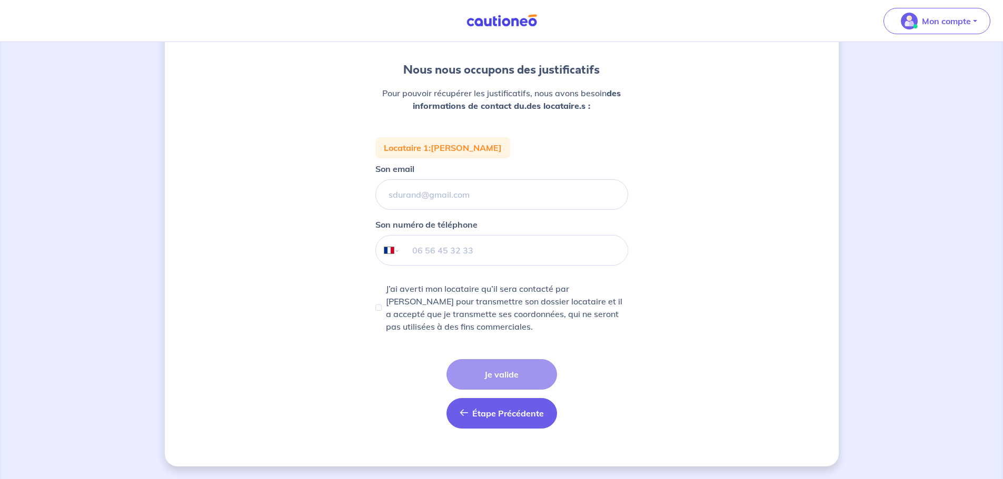
click at [501, 422] on button "Étape Précédente Précédent" at bounding box center [501, 413] width 111 height 31
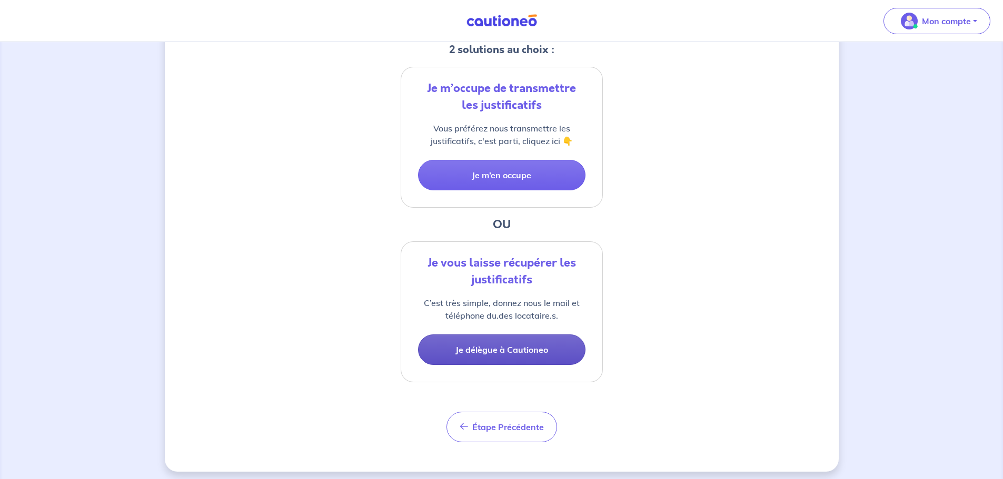
scroll to position [233, 0]
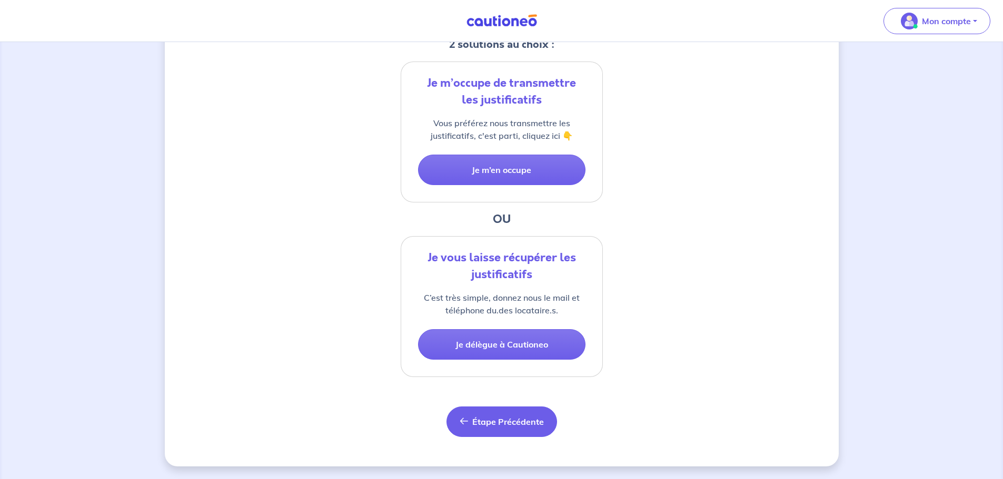
click at [510, 418] on span "Étape Précédente" at bounding box center [508, 422] width 72 height 11
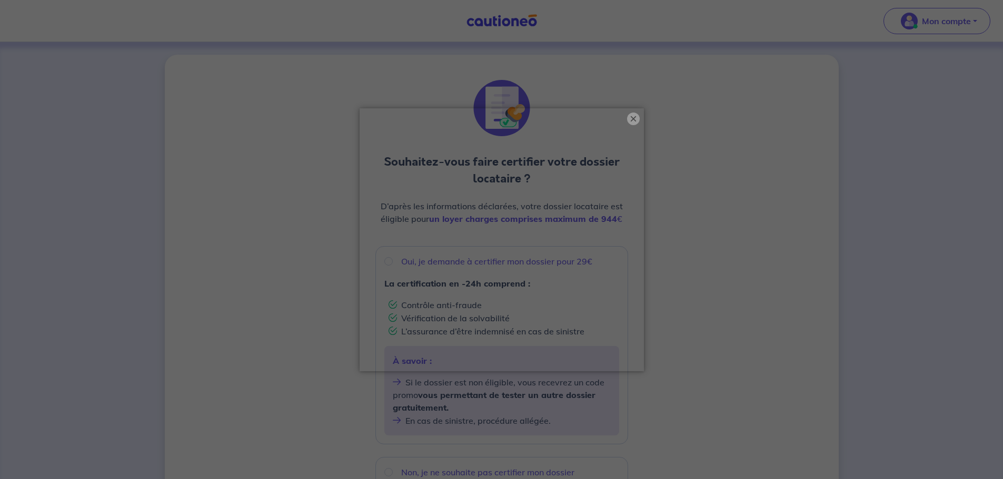
click at [636, 121] on button "×" at bounding box center [633, 119] width 13 height 13
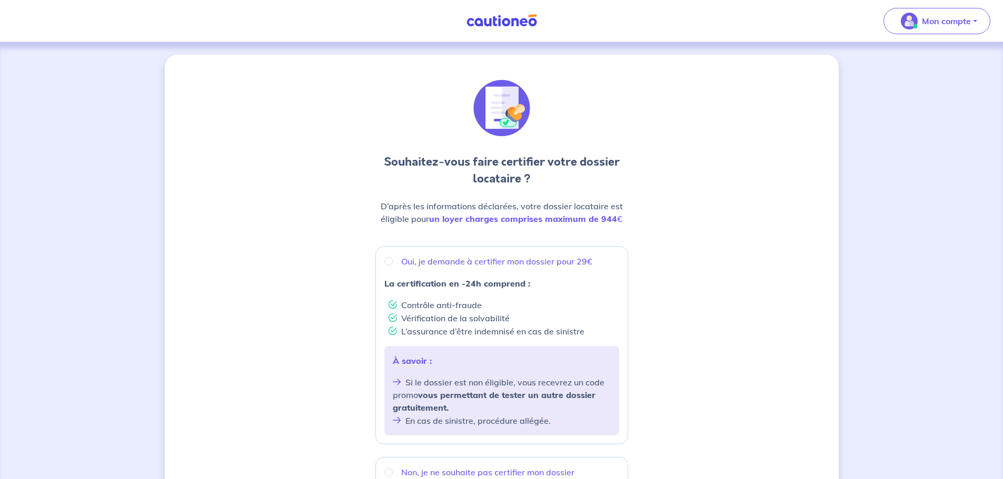
click at [497, 22] on img at bounding box center [501, 20] width 79 height 13
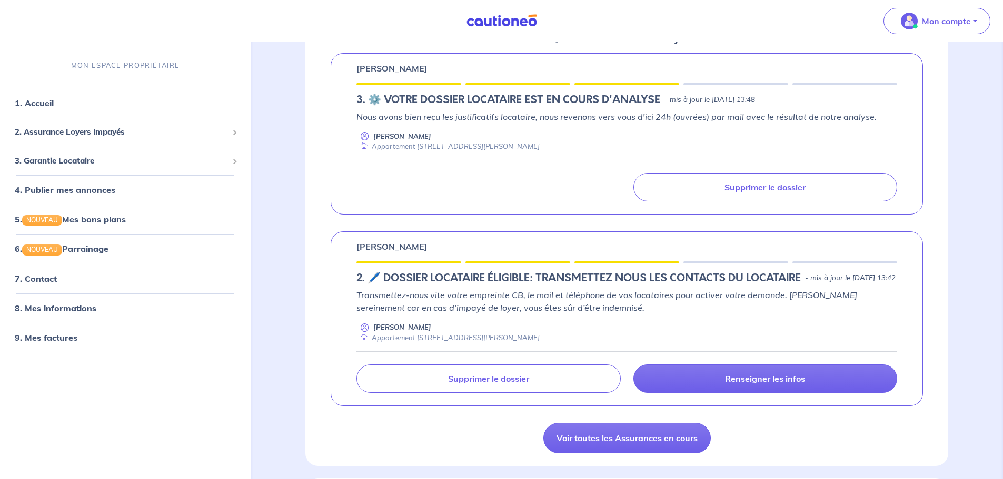
scroll to position [211, 0]
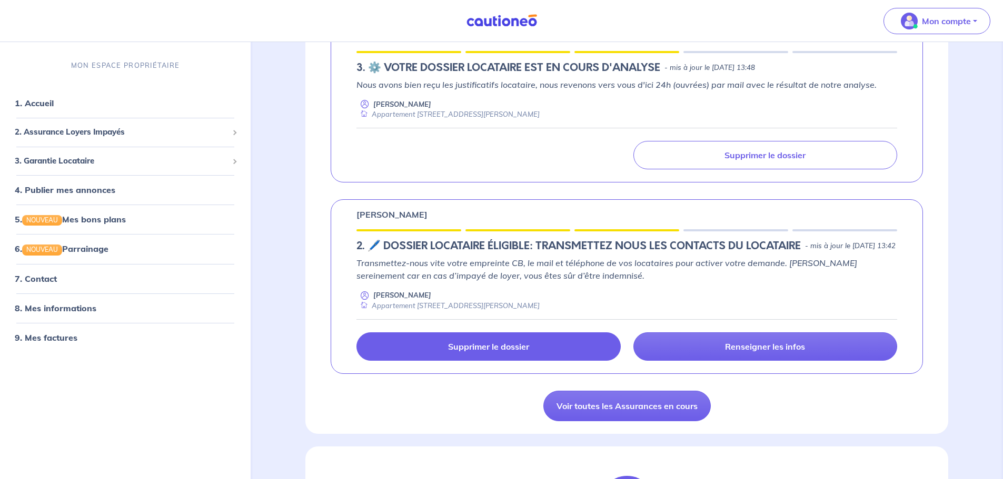
click at [481, 352] on p "Supprimer le dossier" at bounding box center [488, 347] width 81 height 11
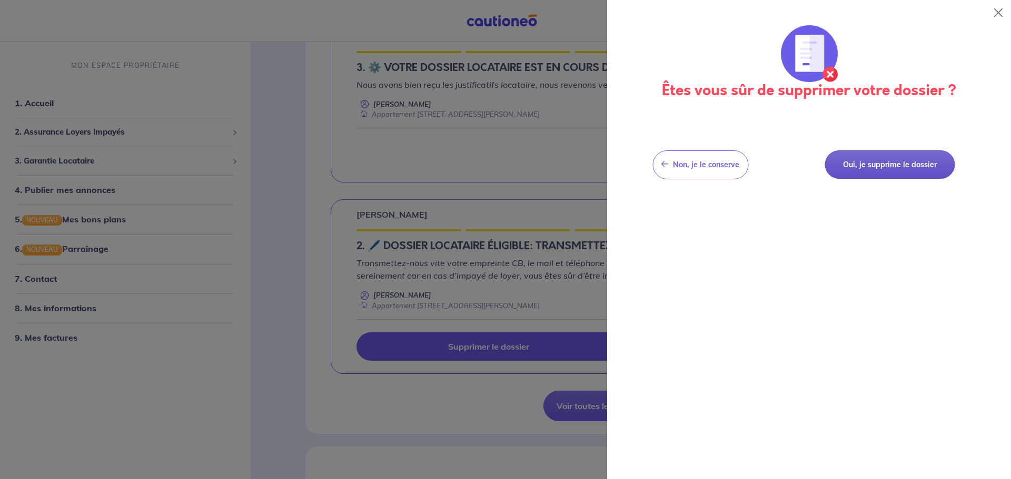
click at [871, 173] on button "Oui, je supprime le dossier" at bounding box center [889, 165] width 130 height 29
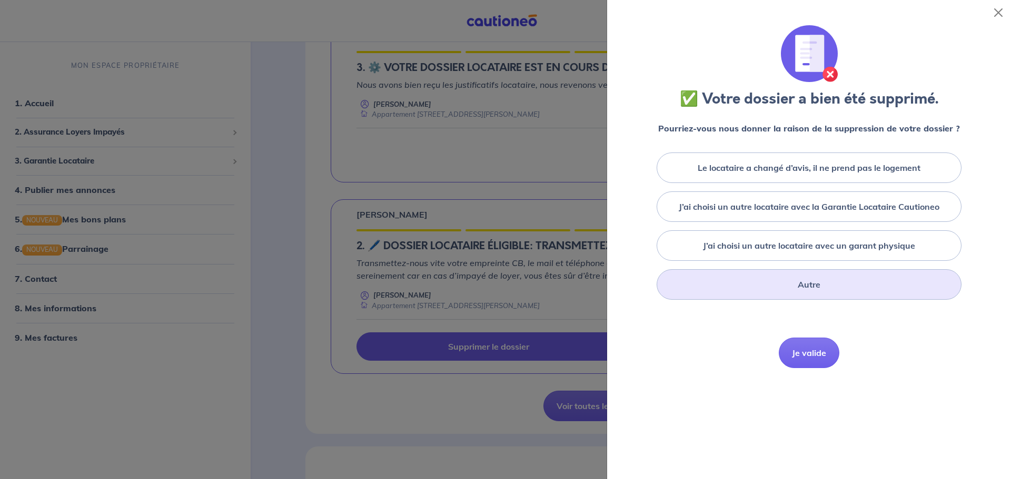
drag, startPoint x: 816, startPoint y: 285, endPoint x: 814, endPoint y: 293, distance: 8.3
click at [814, 288] on div "Autre" at bounding box center [808, 284] width 305 height 31
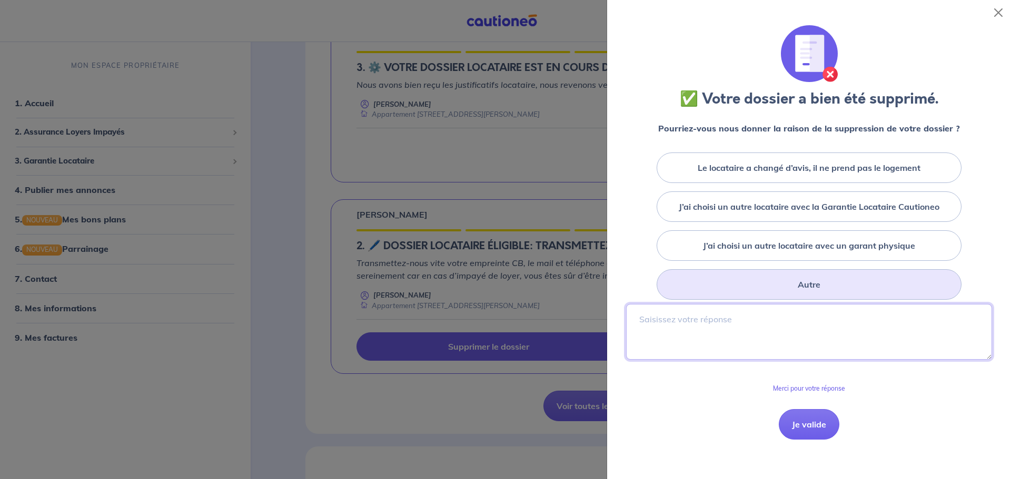
click at [797, 346] on textarea at bounding box center [809, 332] width 366 height 56
type textarea "j'ai envoyé déjà ce dossier qui est en cours d'analyse chez vous"
click at [807, 423] on button "Je valide" at bounding box center [808, 424] width 61 height 31
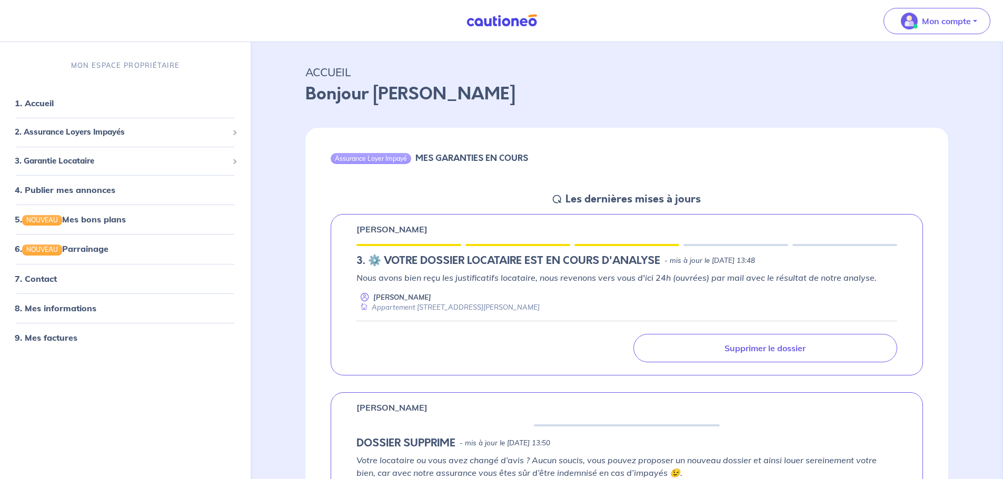
scroll to position [0, 0]
